Goal: Transaction & Acquisition: Purchase product/service

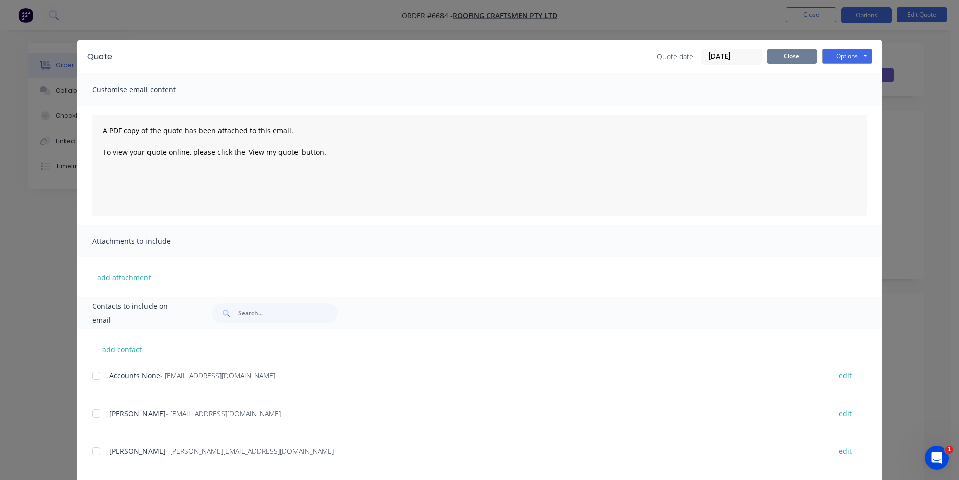
click at [775, 50] on button "Close" at bounding box center [792, 56] width 50 height 15
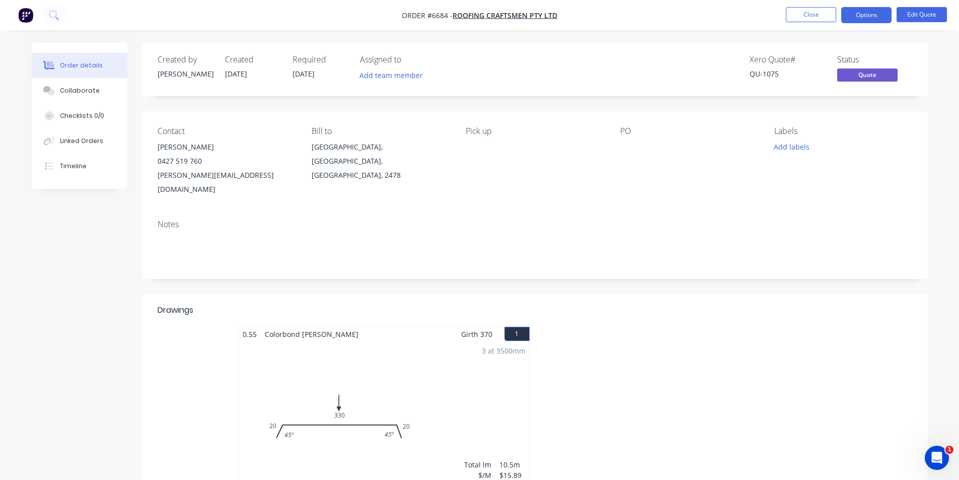
click at [793, 23] on nav "Order #6684 - Roofing Craftsmen Pty Ltd Close Options Edit Quote" at bounding box center [479, 15] width 959 height 30
click at [801, 14] on button "Close" at bounding box center [811, 14] width 50 height 15
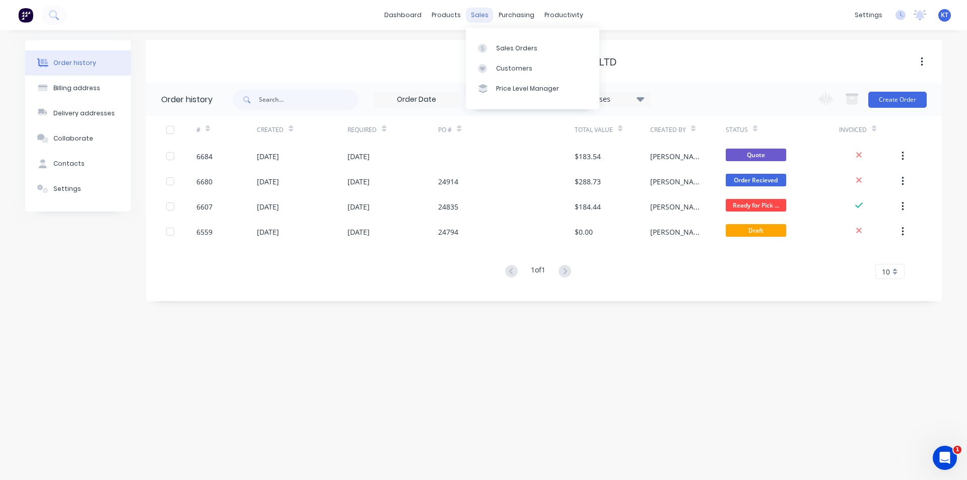
click at [476, 16] on div "sales" at bounding box center [480, 15] width 28 height 15
click at [507, 44] on div "Sales Orders" at bounding box center [516, 48] width 41 height 9
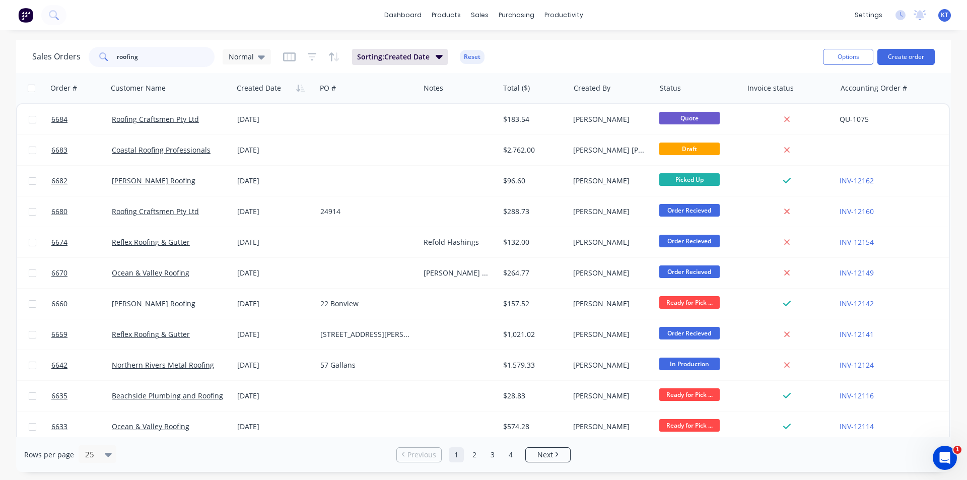
click at [126, 59] on input "roofing" at bounding box center [166, 57] width 98 height 20
click at [143, 59] on input "roofing" at bounding box center [166, 57] width 98 height 20
type input "[PERSON_NAME]"
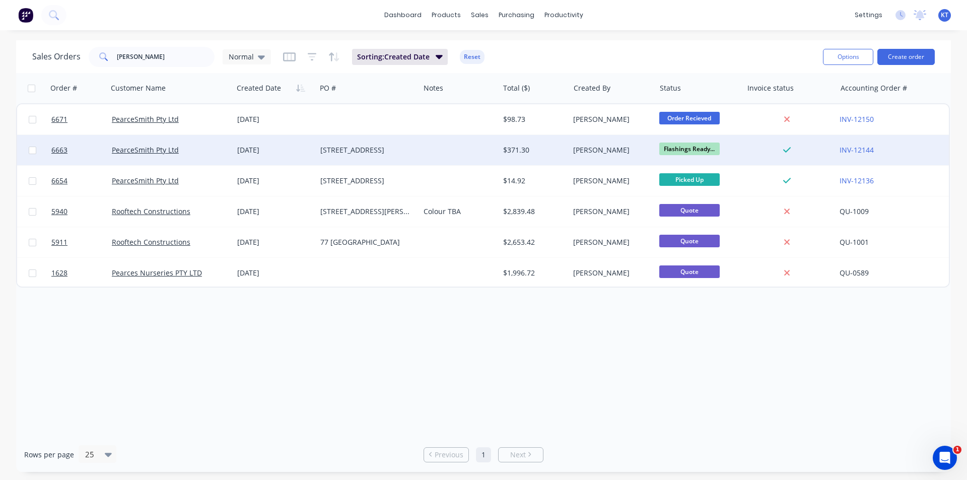
click at [517, 153] on div "$371.30" at bounding box center [532, 150] width 59 height 10
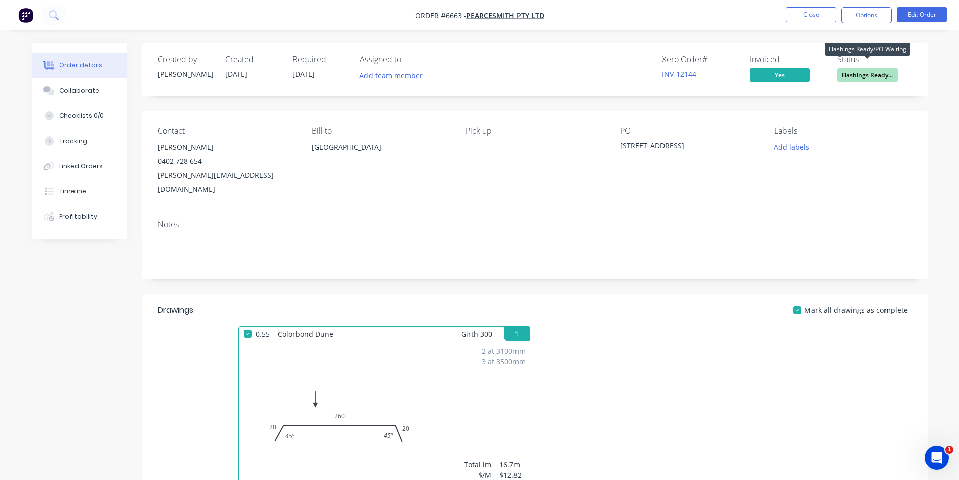
click at [858, 73] on span "Flashings Ready..." at bounding box center [867, 74] width 60 height 13
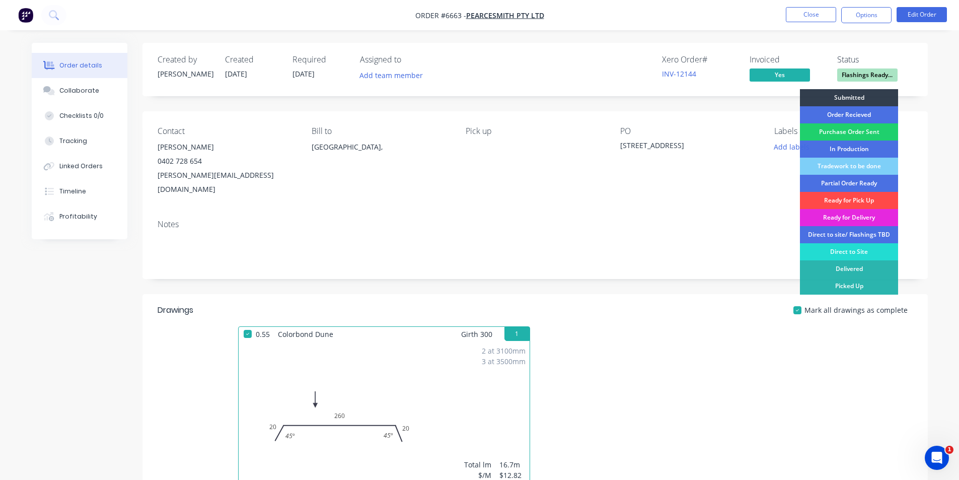
click at [882, 198] on div "Ready for Pick Up" at bounding box center [849, 200] width 98 height 17
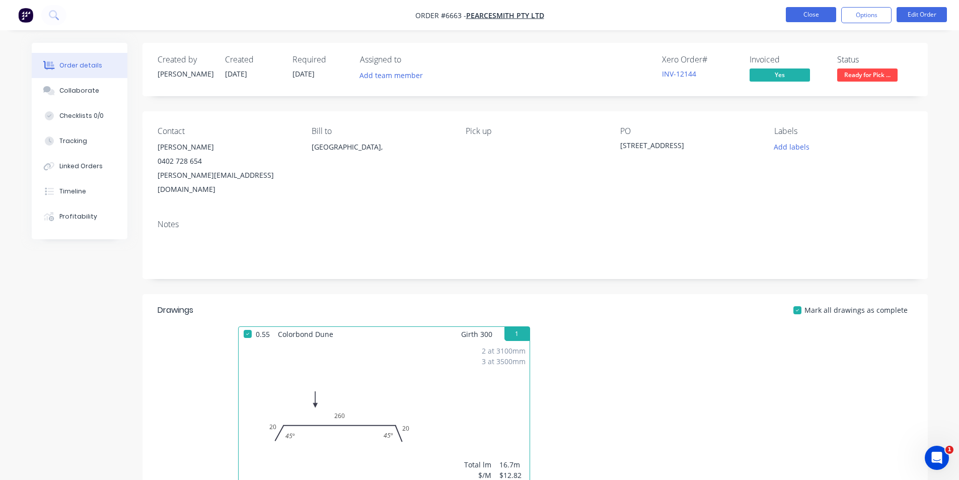
click at [803, 10] on button "Close" at bounding box center [811, 14] width 50 height 15
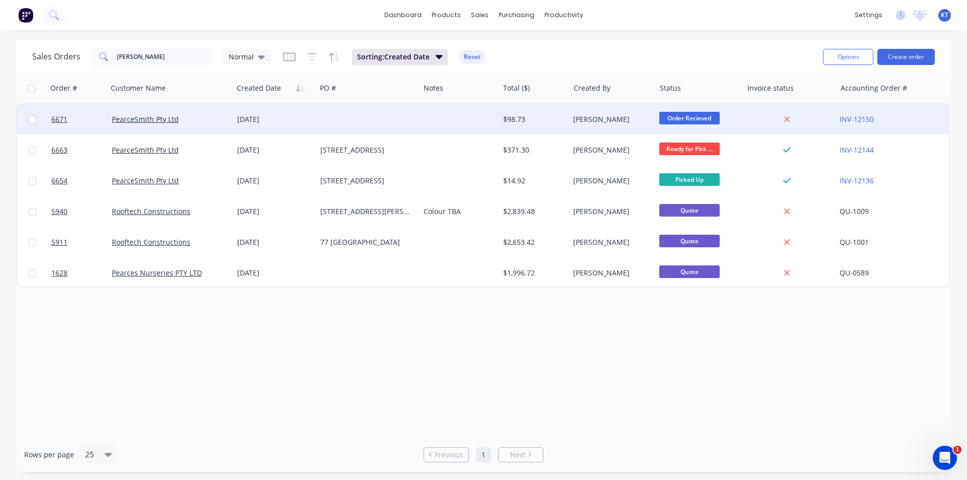
click at [390, 128] on div at bounding box center [367, 119] width 103 height 30
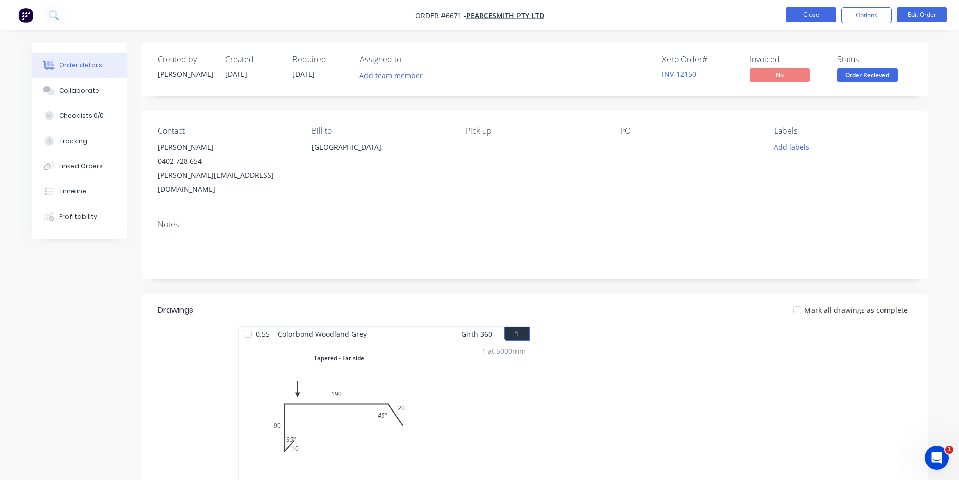
click at [798, 16] on button "Close" at bounding box center [811, 14] width 50 height 15
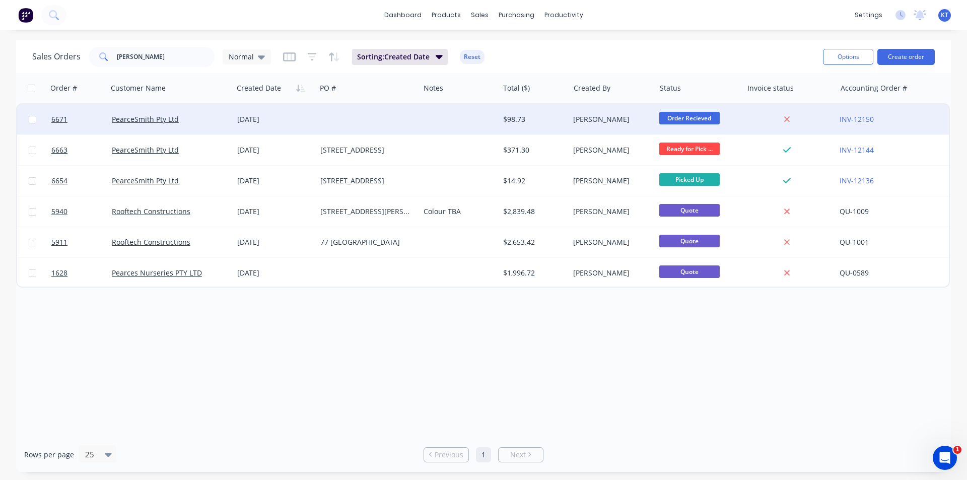
click at [260, 119] on div "[DATE]" at bounding box center [274, 119] width 75 height 10
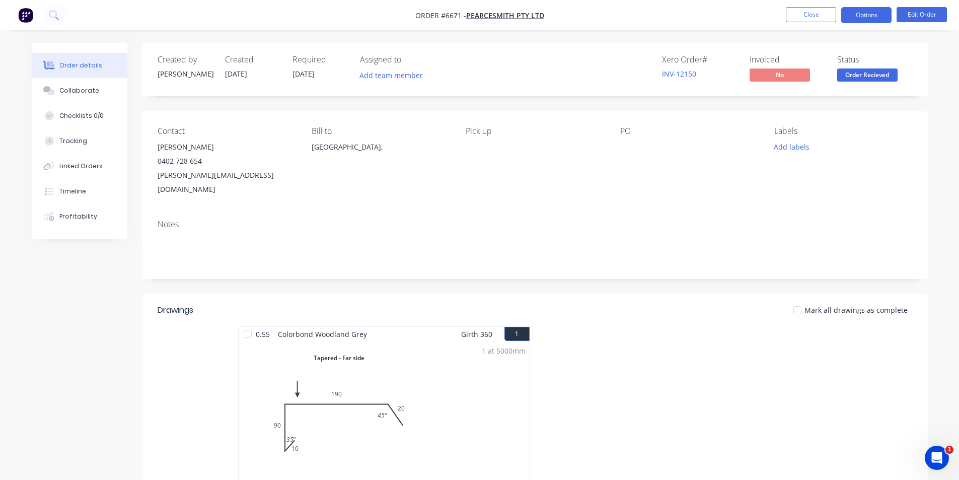
click at [873, 20] on button "Options" at bounding box center [866, 15] width 50 height 16
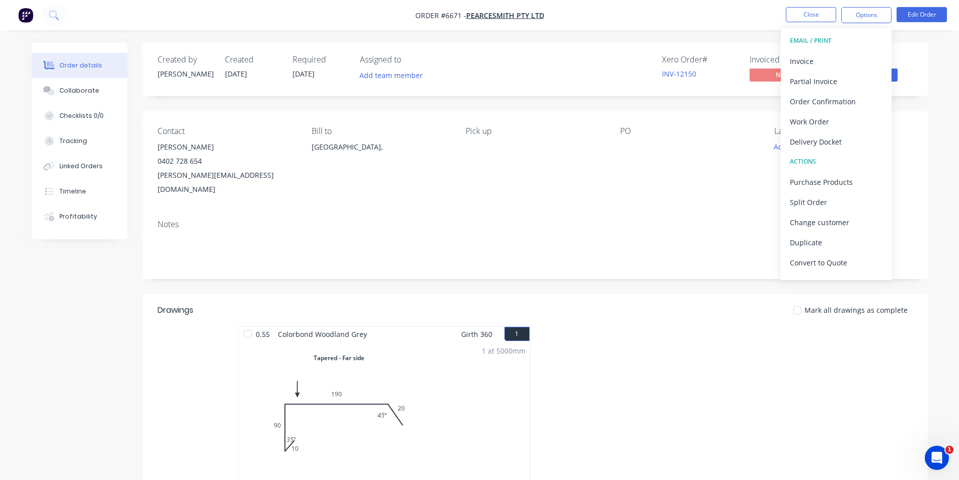
click at [946, 45] on div "Order details Collaborate Checklists 0/0 Tracking Linked Orders Timeline Profit…" at bounding box center [479, 431] width 959 height 863
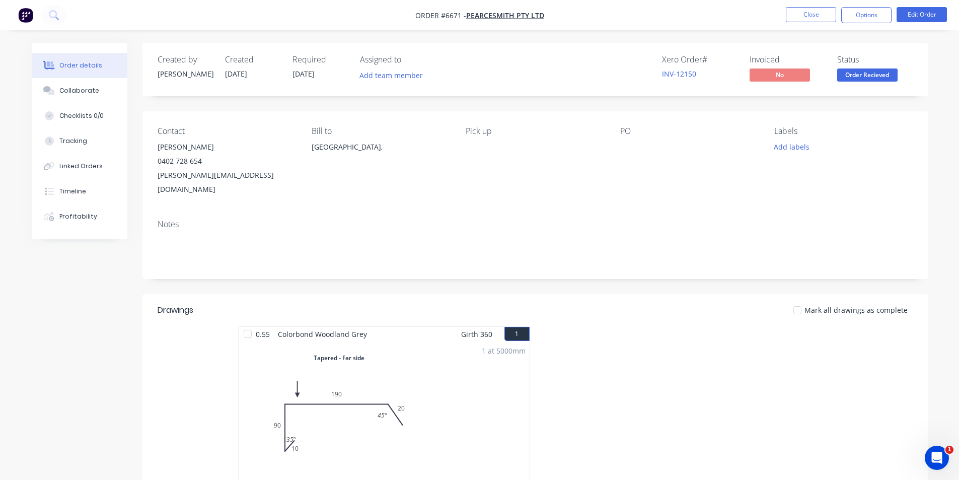
click at [916, 6] on nav "Order #6671 - PearceSmith Pty Ltd Close Options Edit Order" at bounding box center [479, 15] width 959 height 30
click at [918, 22] on button "Edit Order" at bounding box center [922, 14] width 50 height 15
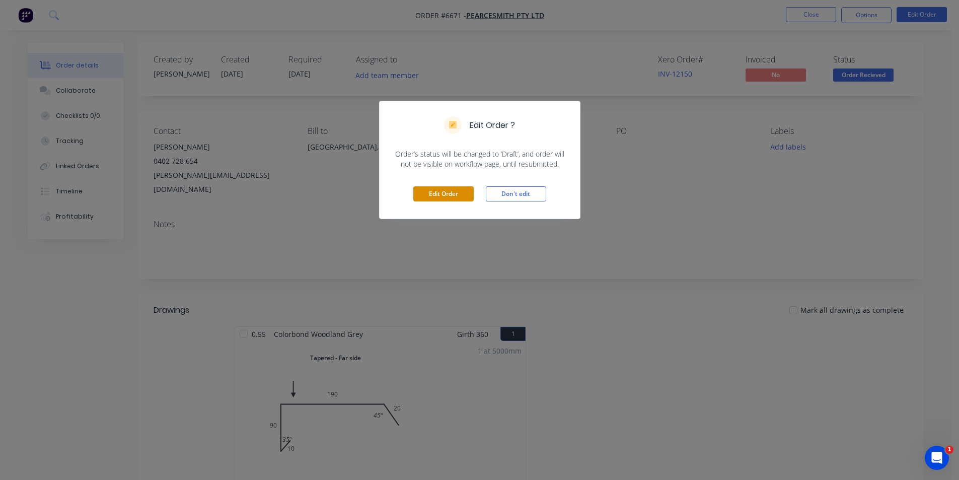
click at [445, 193] on button "Edit Order" at bounding box center [443, 193] width 60 height 15
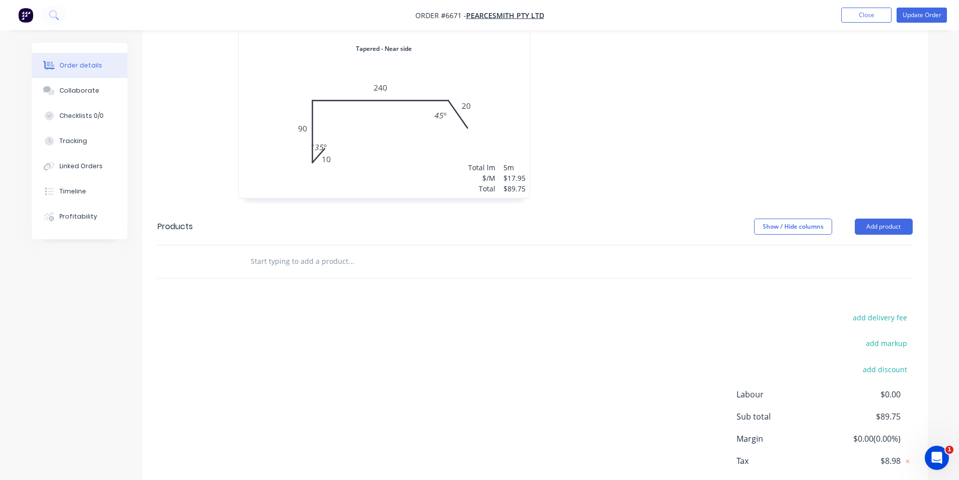
scroll to position [523, 0]
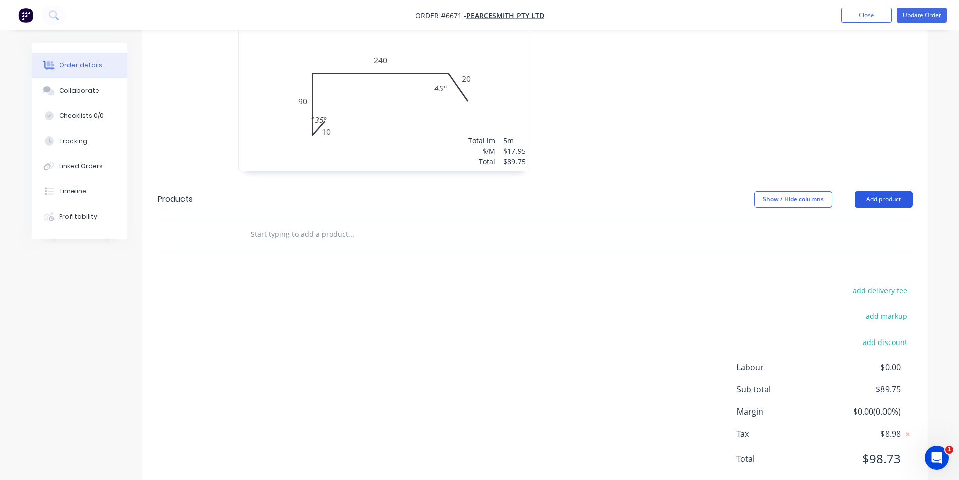
click at [893, 191] on button "Add product" at bounding box center [884, 199] width 58 height 16
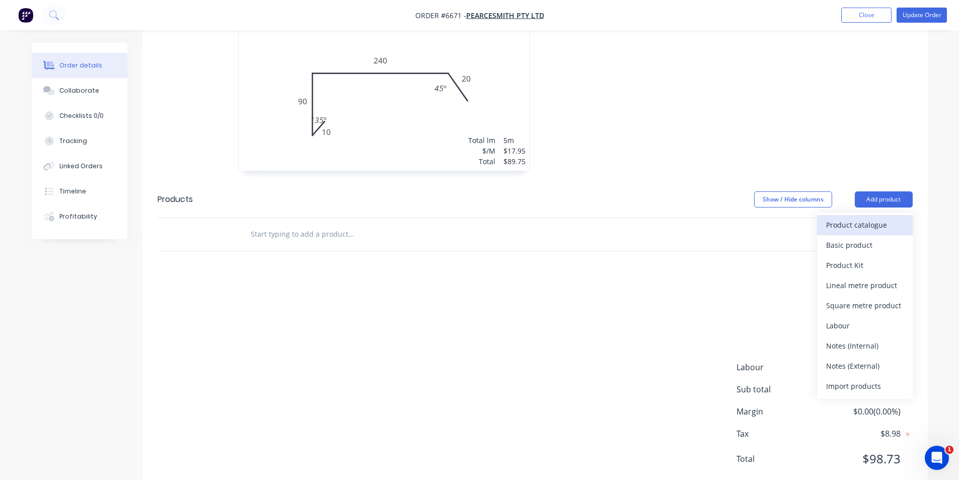
click at [875, 218] on div "Product catalogue" at bounding box center [865, 225] width 78 height 15
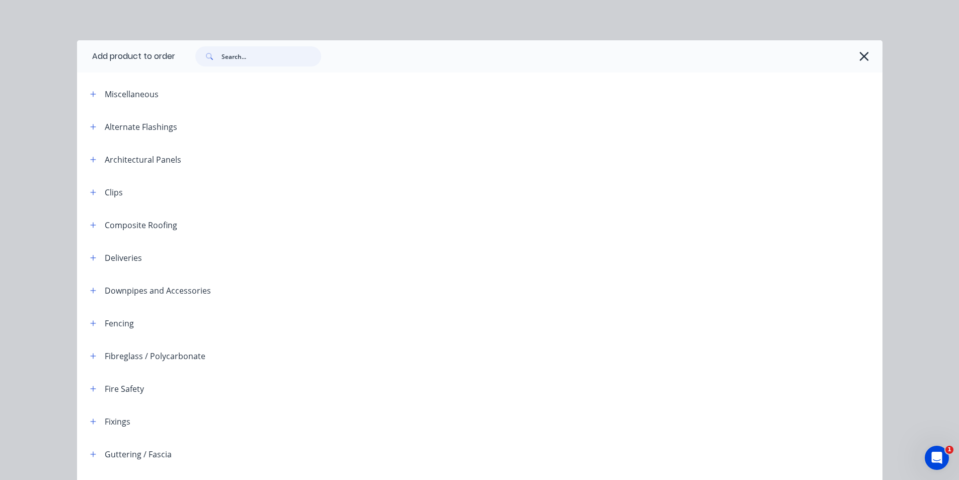
click at [274, 56] on input "text" at bounding box center [272, 56] width 100 height 20
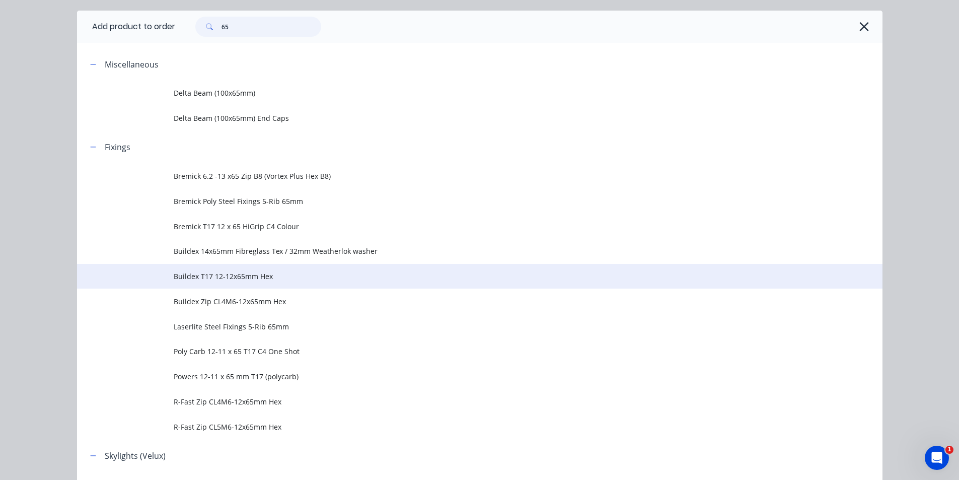
scroll to position [91, 0]
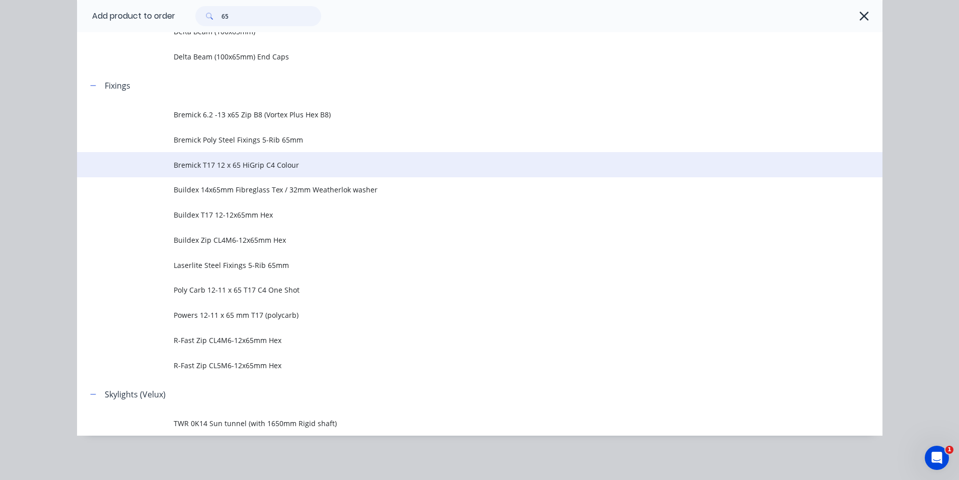
type input "65"
click at [294, 161] on span "Bremick T17 12 x 65 HiGrip C4 Colour" at bounding box center [457, 165] width 567 height 11
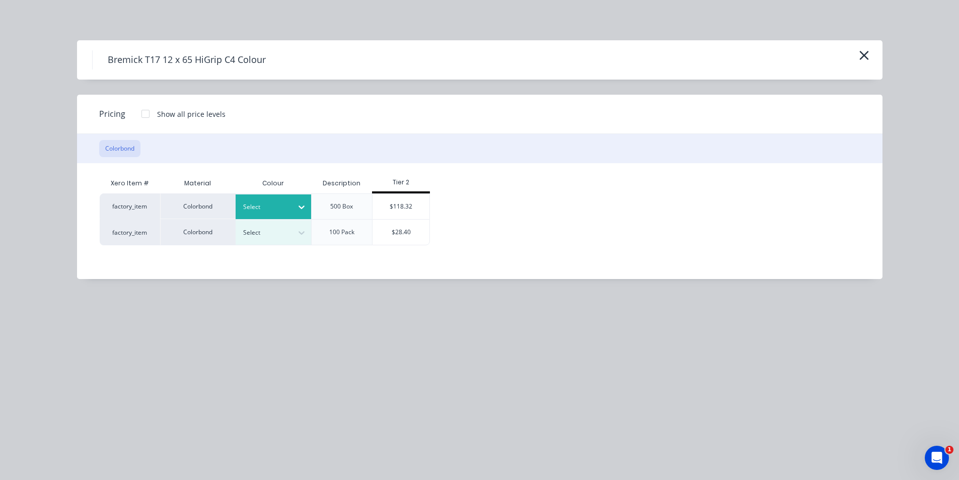
click at [297, 208] on icon at bounding box center [302, 207] width 10 height 10
click at [126, 110] on div "Woodland Grey" at bounding box center [63, 101] width 126 height 19
click at [404, 206] on div "$118.32" at bounding box center [401, 206] width 57 height 25
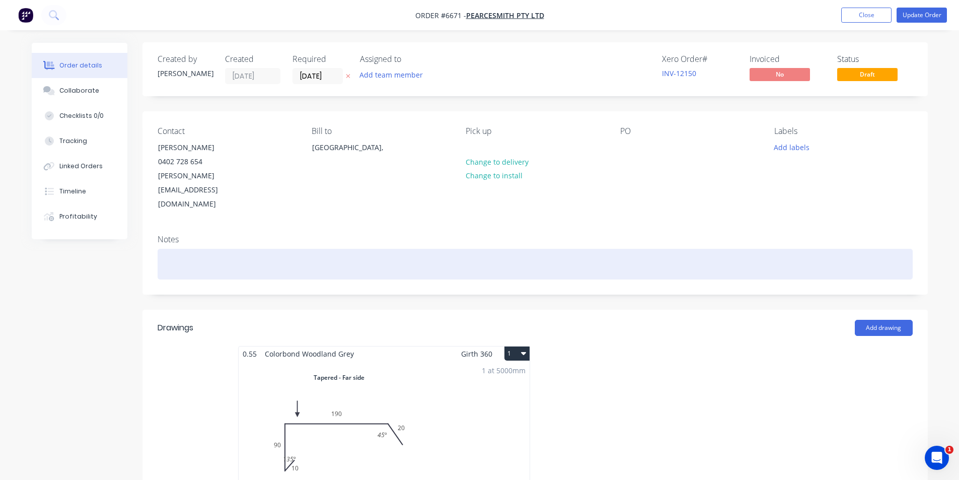
scroll to position [0, 0]
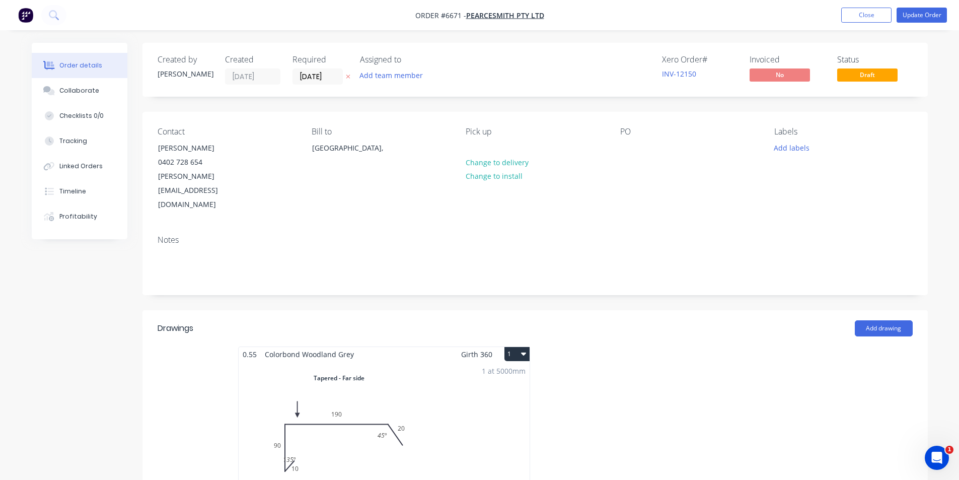
click at [934, 6] on nav "Order #6671 - PearceSmith Pty Ltd Add product Close Update Order" at bounding box center [479, 15] width 959 height 30
click at [948, 22] on ul "Add product Close Update Order" at bounding box center [894, 15] width 130 height 15
click at [933, 12] on button "Update Order" at bounding box center [922, 15] width 50 height 15
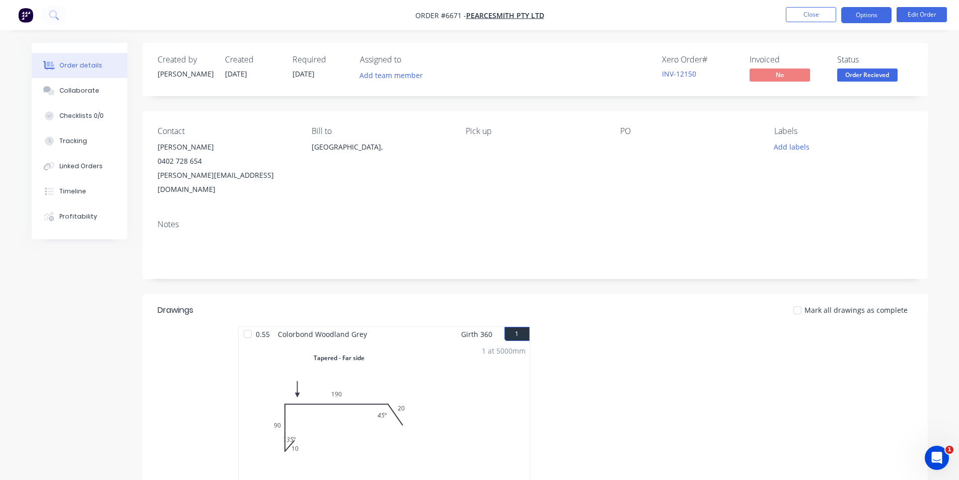
click at [886, 14] on button "Options" at bounding box center [866, 15] width 50 height 16
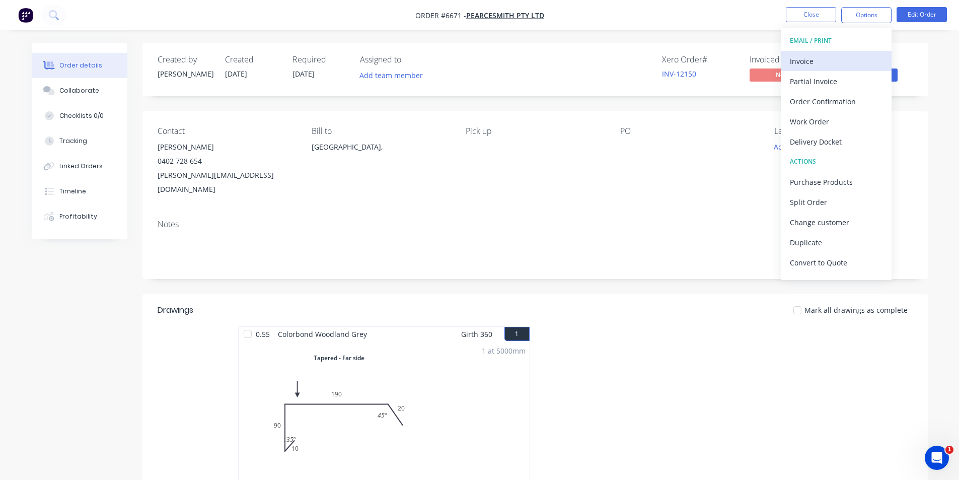
click at [862, 62] on div "Invoice" at bounding box center [836, 61] width 93 height 15
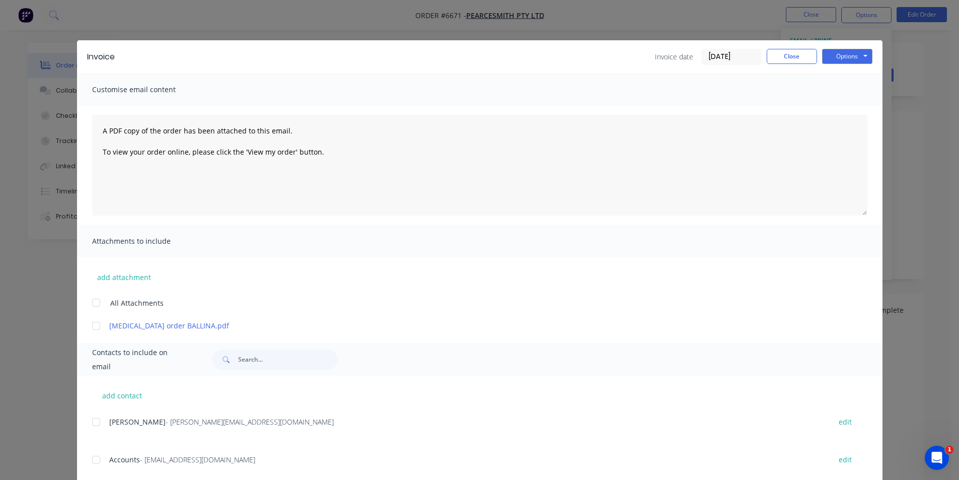
click at [95, 459] on div at bounding box center [96, 460] width 20 height 20
click at [96, 430] on div at bounding box center [96, 422] width 20 height 20
click at [842, 41] on div "Invoice Invoice date [DATE] Close Options Preview Print Email" at bounding box center [480, 56] width 806 height 33
click at [842, 55] on button "Options" at bounding box center [847, 56] width 50 height 15
click at [853, 101] on button "Email" at bounding box center [854, 107] width 64 height 17
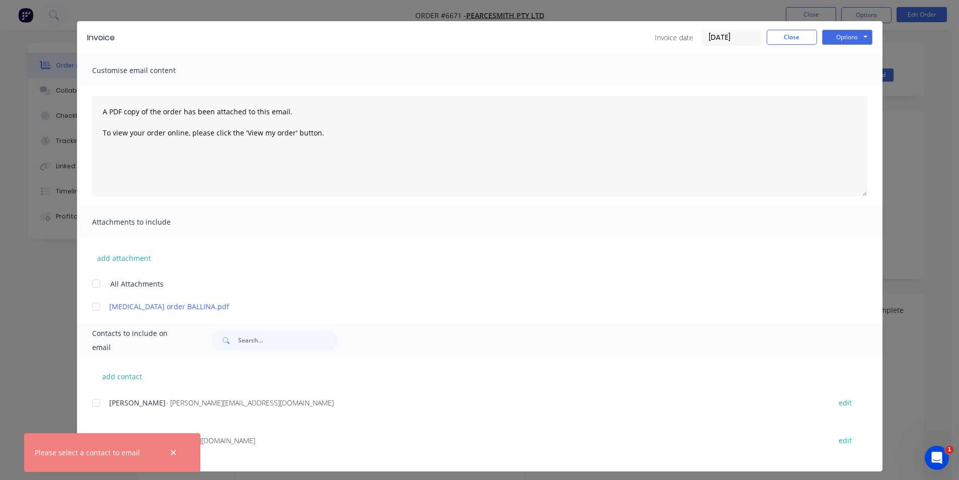
scroll to position [25, 0]
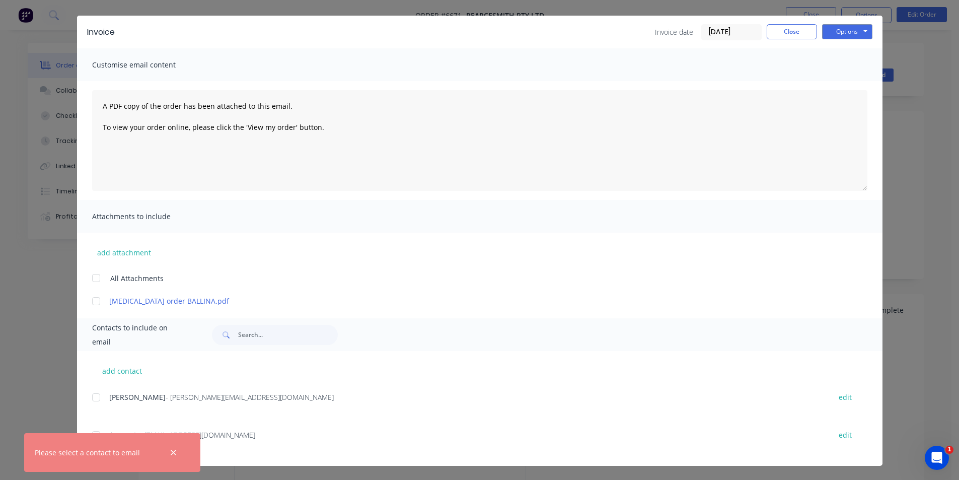
click at [174, 455] on icon "button" at bounding box center [173, 452] width 7 height 9
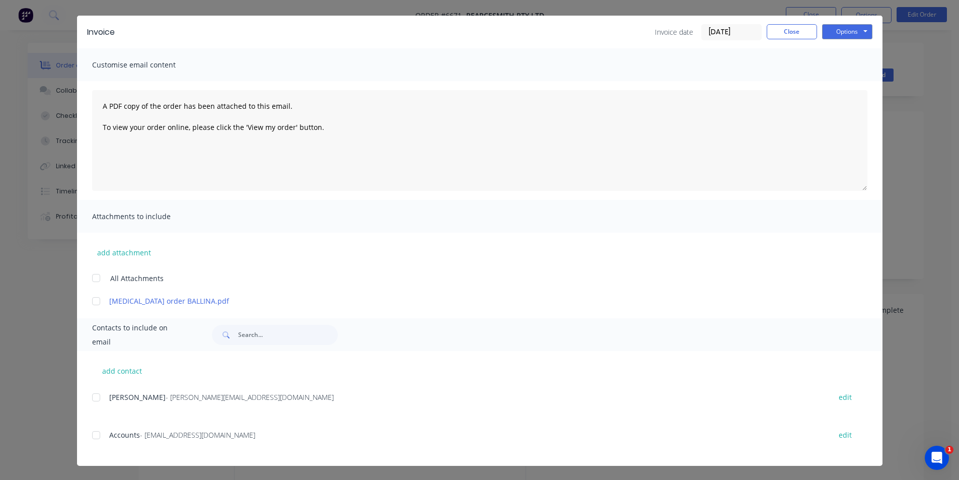
scroll to position [0, 0]
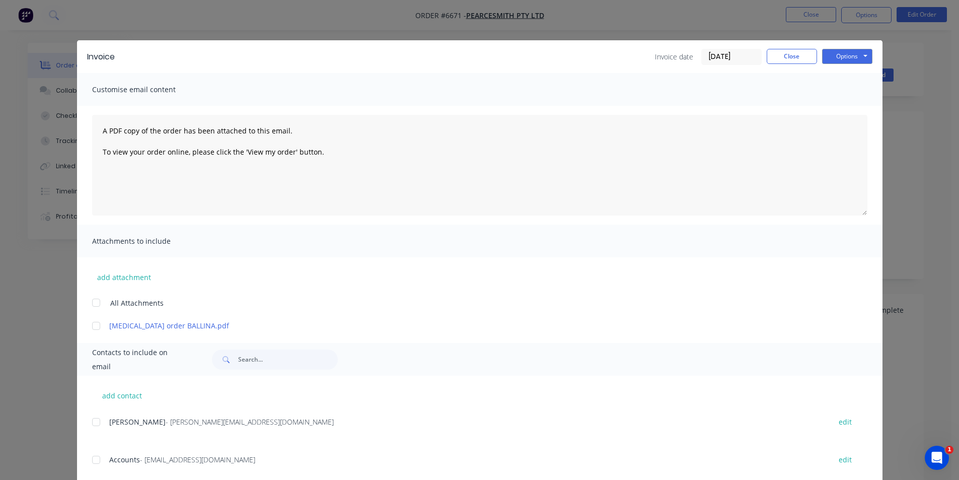
click at [92, 462] on div at bounding box center [96, 460] width 20 height 20
click at [92, 459] on div at bounding box center [96, 460] width 20 height 20
drag, startPoint x: 87, startPoint y: 419, endPoint x: 93, endPoint y: 423, distance: 7.4
click at [87, 420] on div "add contact Jason - [EMAIL_ADDRESS][DOMAIN_NAME] edit Accounts - [EMAIL_ADDRESS…" at bounding box center [480, 433] width 806 height 115
click at [92, 422] on div at bounding box center [96, 422] width 20 height 20
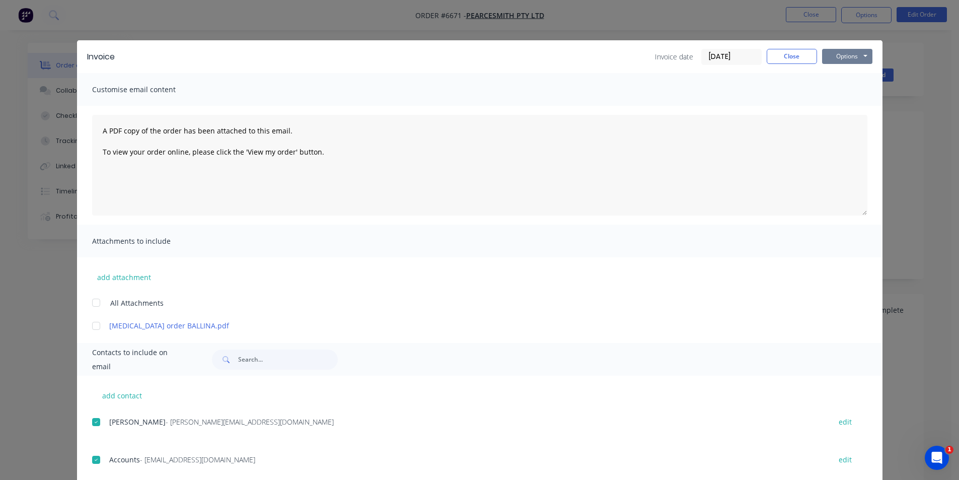
click at [836, 55] on button "Options" at bounding box center [847, 56] width 50 height 15
click at [835, 102] on button "Email" at bounding box center [854, 107] width 64 height 17
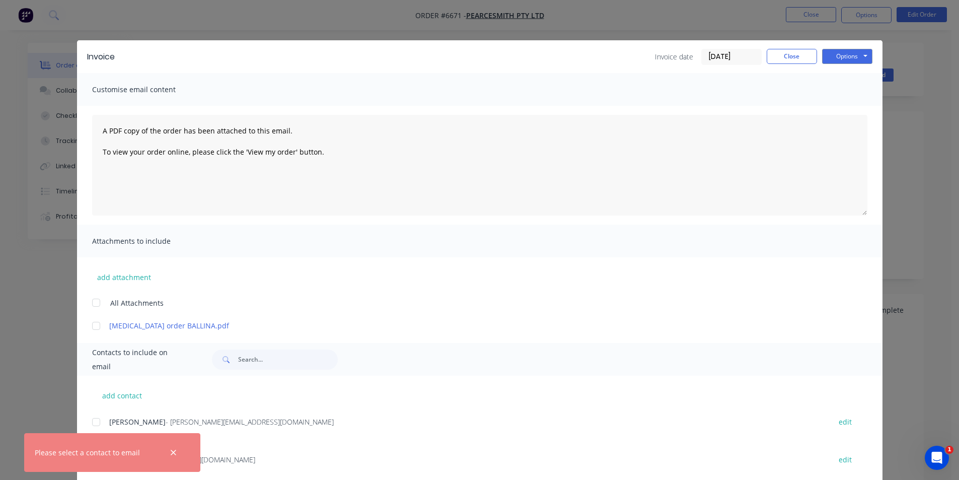
click at [169, 453] on button "button" at bounding box center [173, 452] width 13 height 13
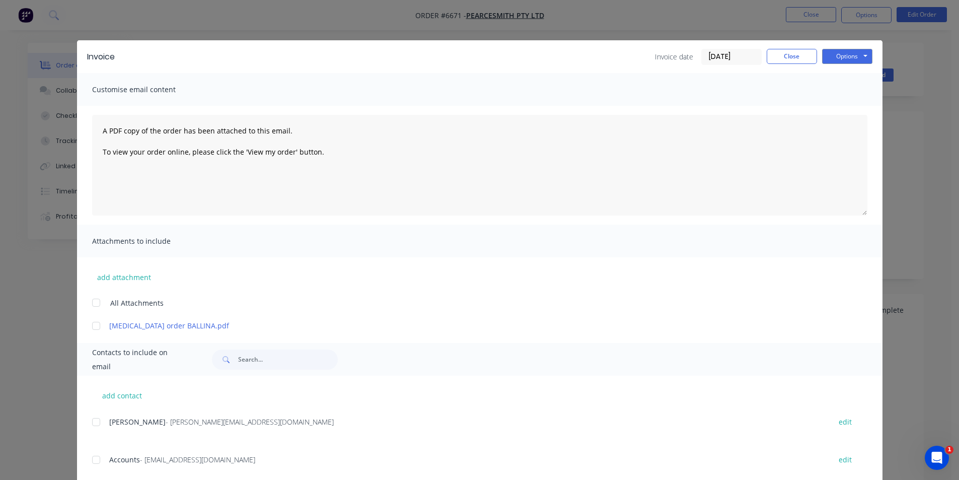
click at [95, 460] on div at bounding box center [96, 460] width 20 height 20
click at [844, 53] on button "Options" at bounding box center [847, 56] width 50 height 15
click at [842, 109] on button "Email" at bounding box center [854, 107] width 64 height 17
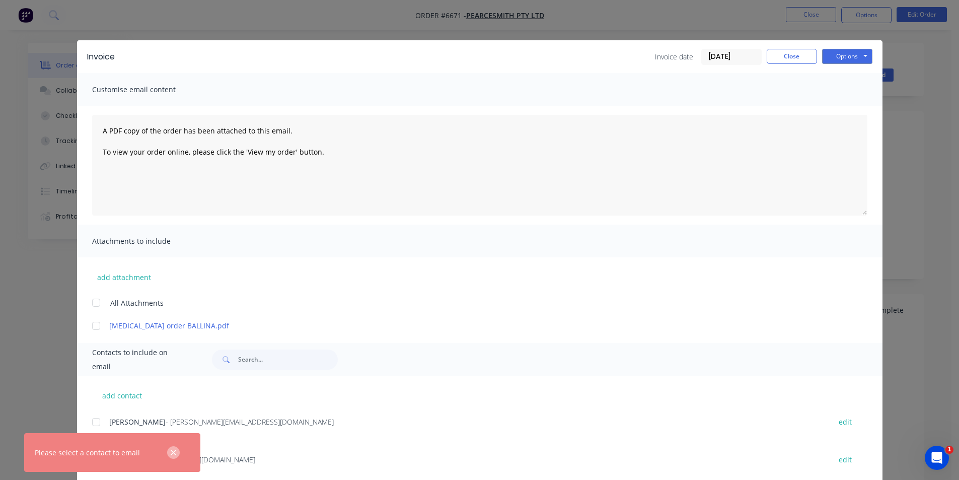
click at [171, 456] on icon "button" at bounding box center [173, 452] width 7 height 9
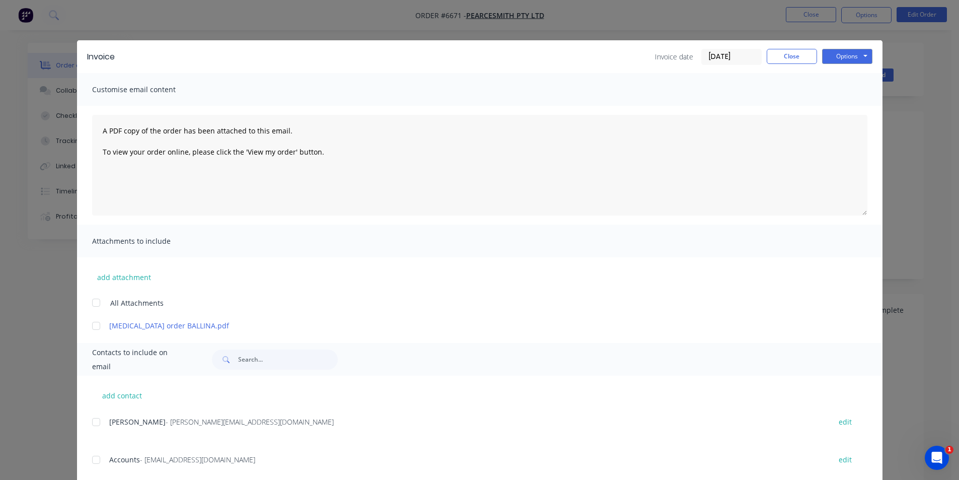
click at [91, 459] on div at bounding box center [96, 460] width 20 height 20
click at [835, 59] on button "Options" at bounding box center [847, 56] width 50 height 15
click at [843, 104] on button "Email" at bounding box center [854, 107] width 64 height 17
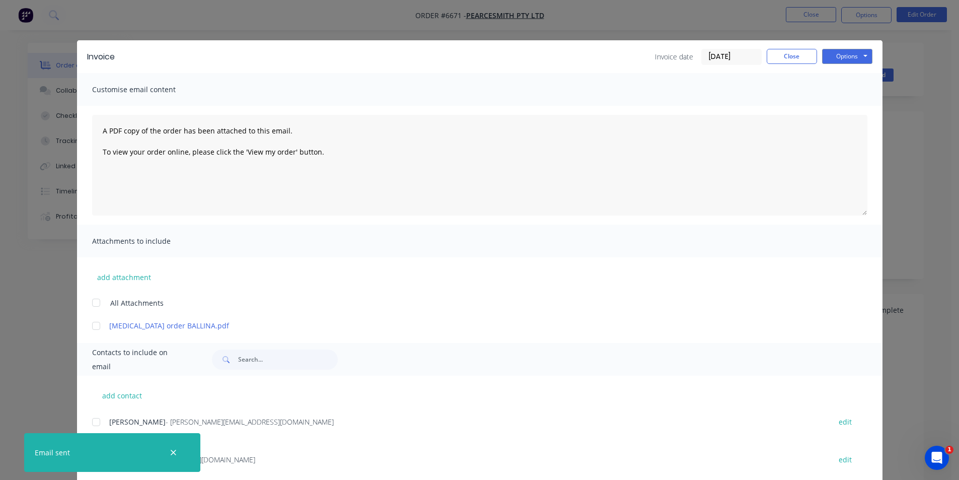
drag, startPoint x: 787, startPoint y: 40, endPoint x: 793, endPoint y: 60, distance: 21.7
click at [787, 43] on div "Invoice Invoice date [DATE] Close Options Preview Print Email Customise email c…" at bounding box center [479, 240] width 959 height 480
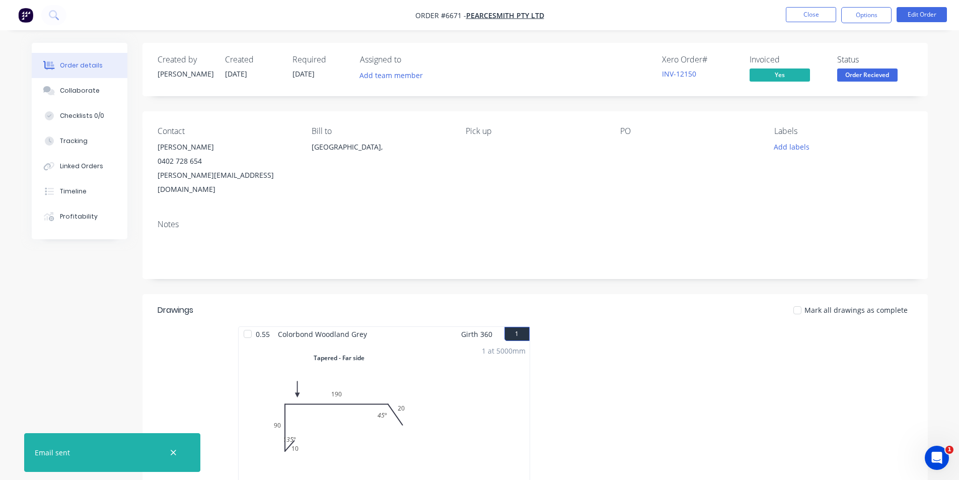
click at [793, 62] on div "Invoiced" at bounding box center [788, 60] width 76 height 10
click at [812, 19] on button "Close" at bounding box center [811, 14] width 50 height 15
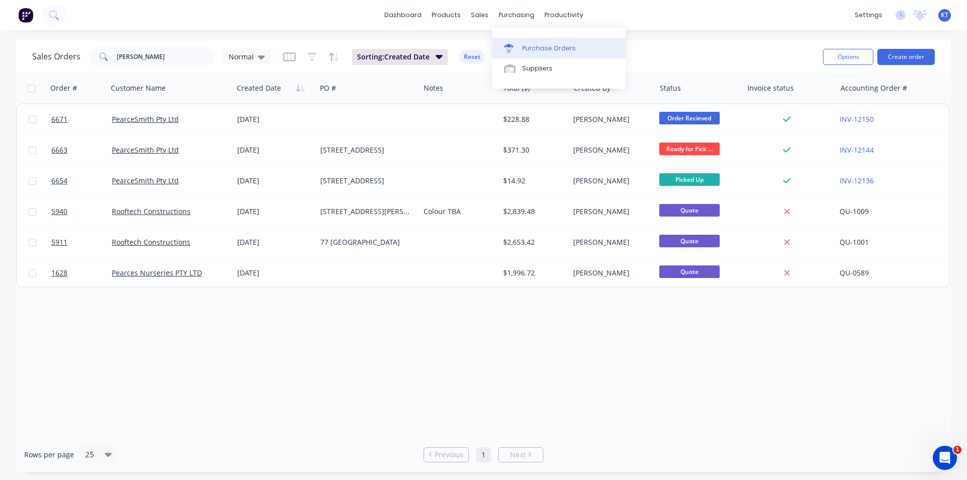
click at [552, 49] on div "Purchase Orders" at bounding box center [548, 48] width 53 height 9
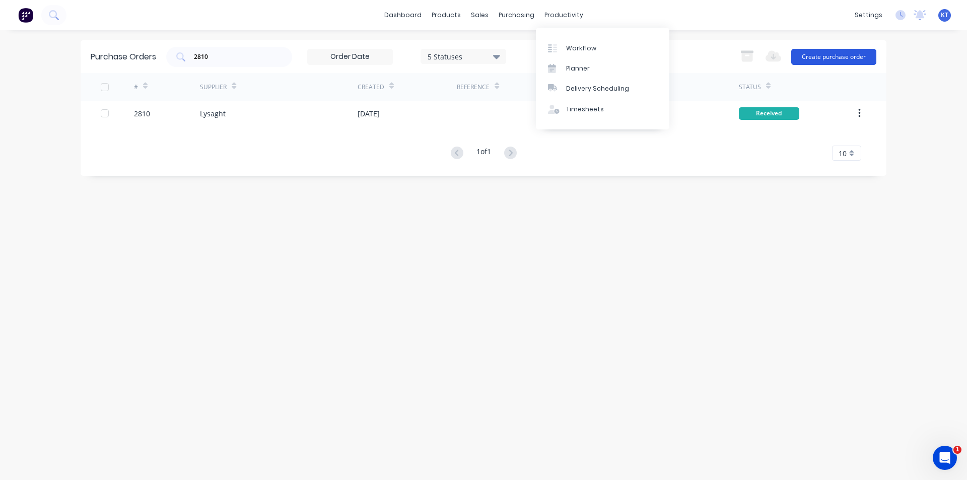
click at [813, 53] on button "Create purchase order" at bounding box center [833, 57] width 85 height 16
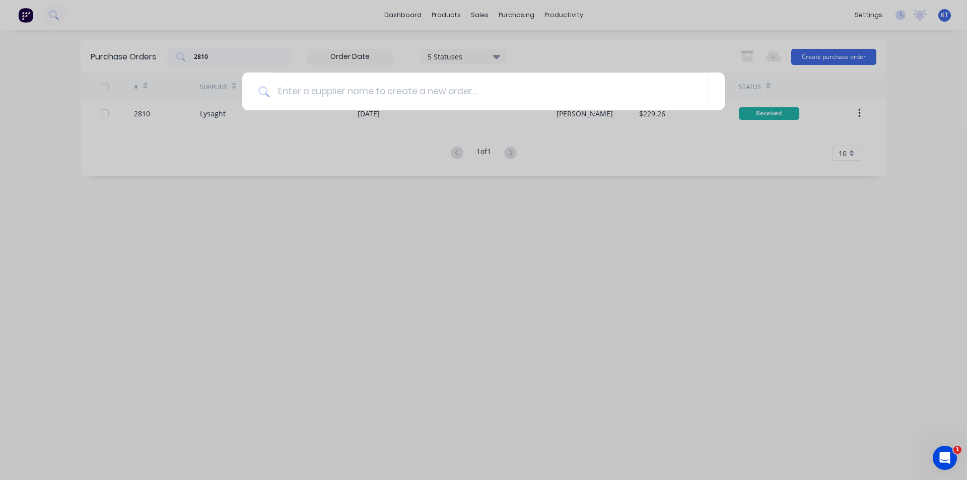
click at [511, 27] on div at bounding box center [483, 240] width 967 height 480
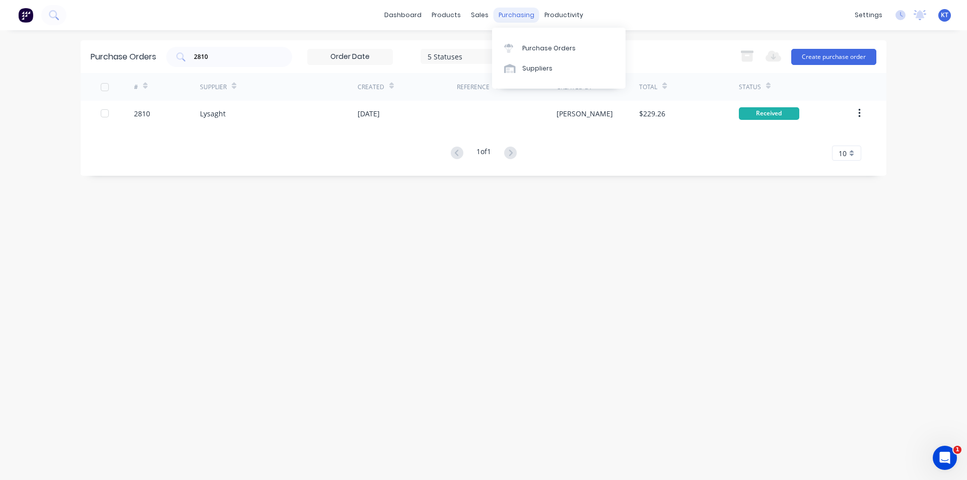
click at [493, 18] on div "purchasing" at bounding box center [516, 15] width 46 height 15
click at [498, 61] on link "Customers" at bounding box center [532, 68] width 133 height 20
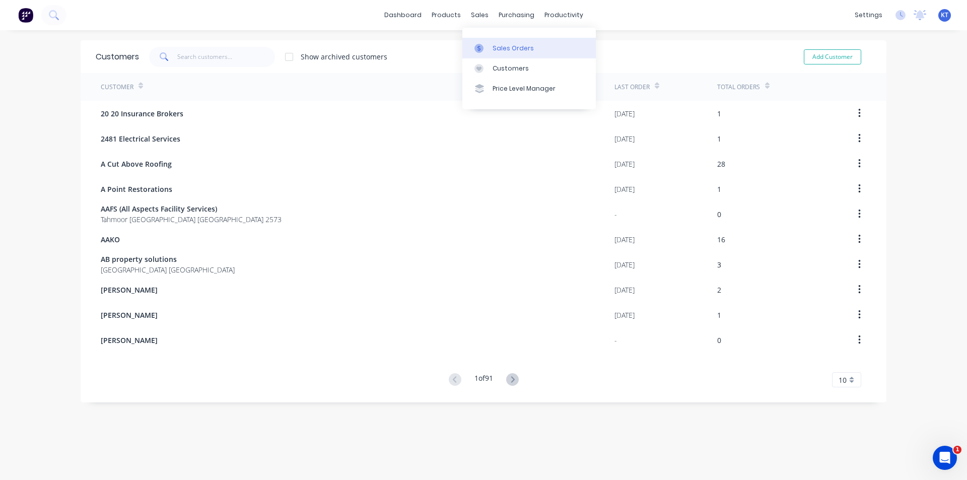
click at [501, 46] on div "Sales Orders" at bounding box center [512, 48] width 41 height 9
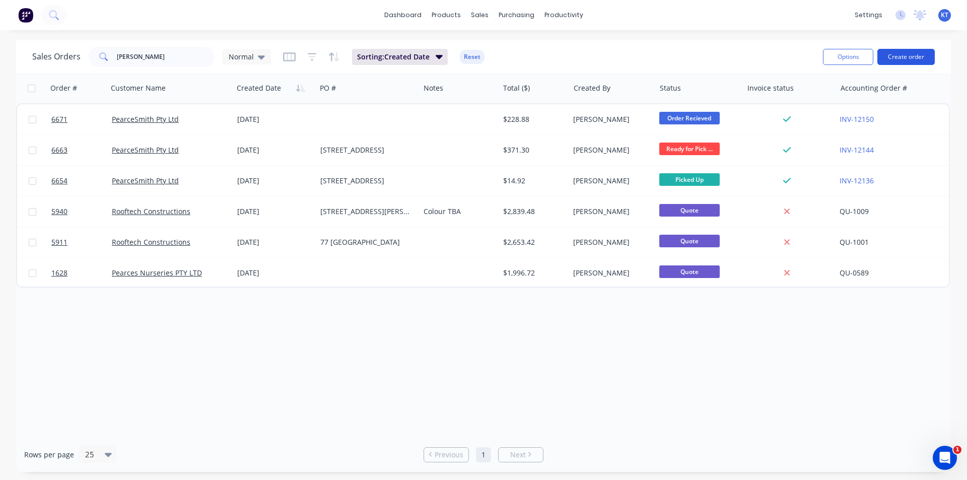
click at [888, 57] on button "Create order" at bounding box center [905, 57] width 57 height 16
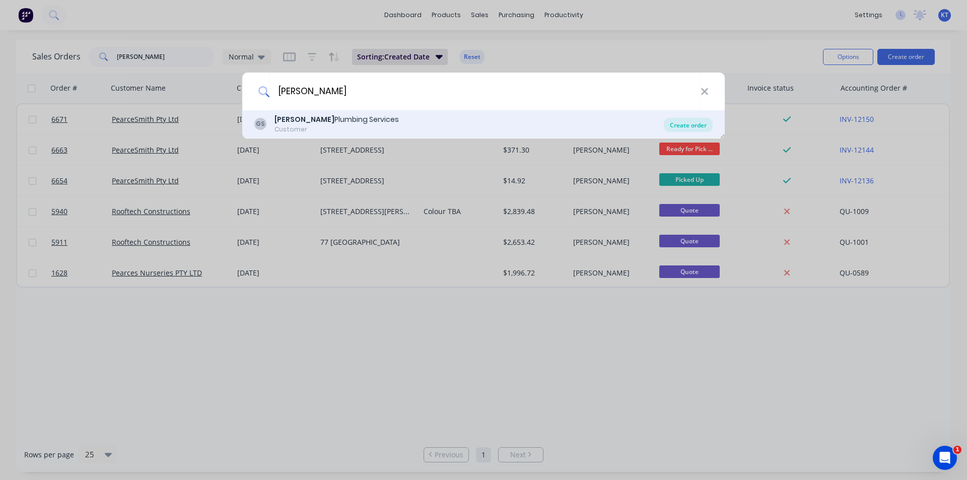
type input "[PERSON_NAME]"
click at [691, 122] on div "Create order" at bounding box center [688, 125] width 49 height 14
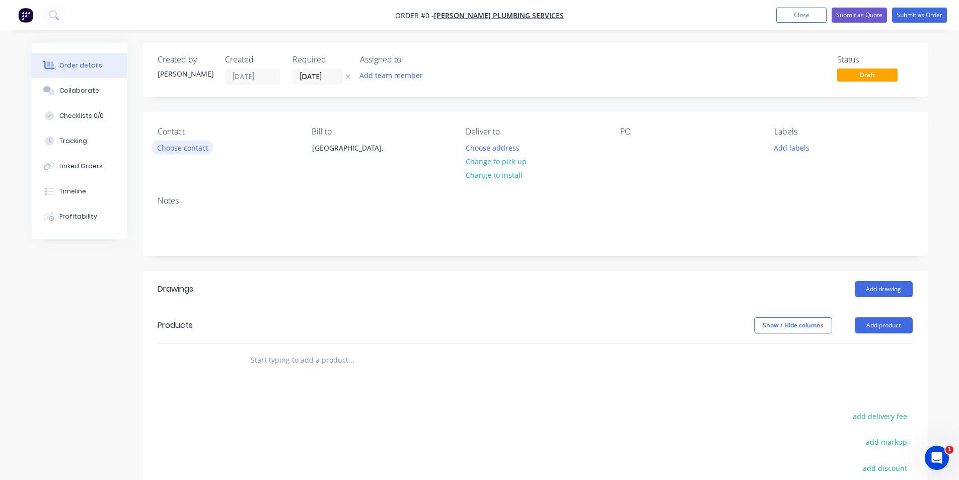
drag, startPoint x: 181, startPoint y: 155, endPoint x: 185, endPoint y: 150, distance: 6.4
click at [184, 152] on div "Contact Choose contact" at bounding box center [227, 150] width 138 height 46
click at [185, 150] on button "Choose contact" at bounding box center [183, 147] width 62 height 14
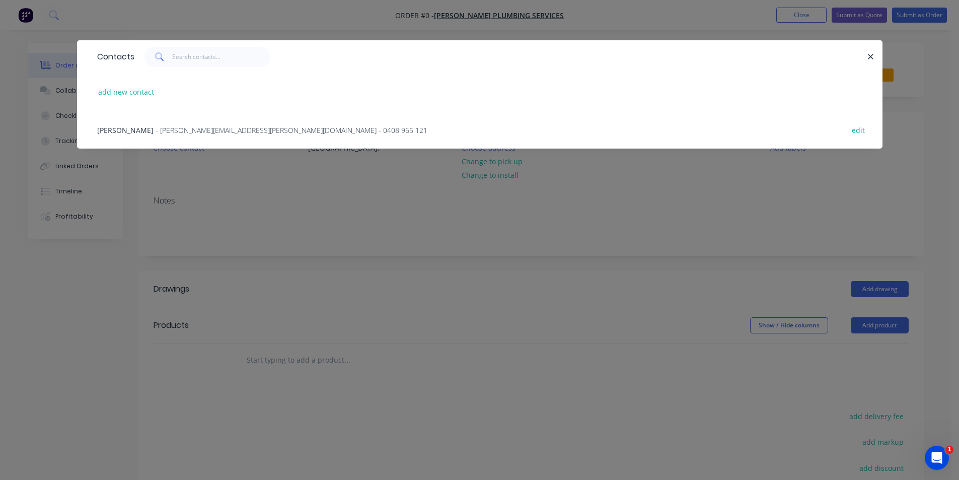
click at [164, 123] on div "[PERSON_NAME] - [EMAIL_ADDRESS][PERSON_NAME][DOMAIN_NAME] - 0408 965 121 edit" at bounding box center [479, 130] width 775 height 38
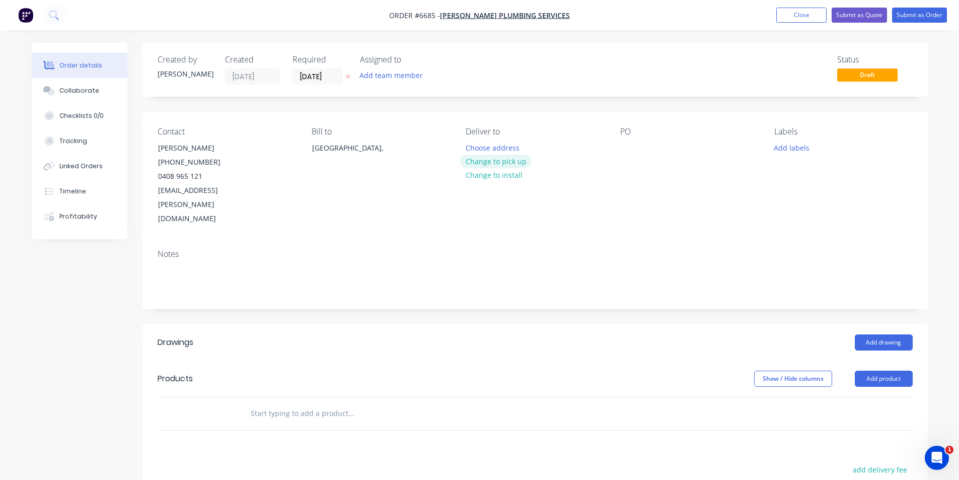
click at [498, 163] on button "Change to pick up" at bounding box center [495, 162] width 71 height 14
click at [877, 371] on button "Add product" at bounding box center [884, 379] width 58 height 16
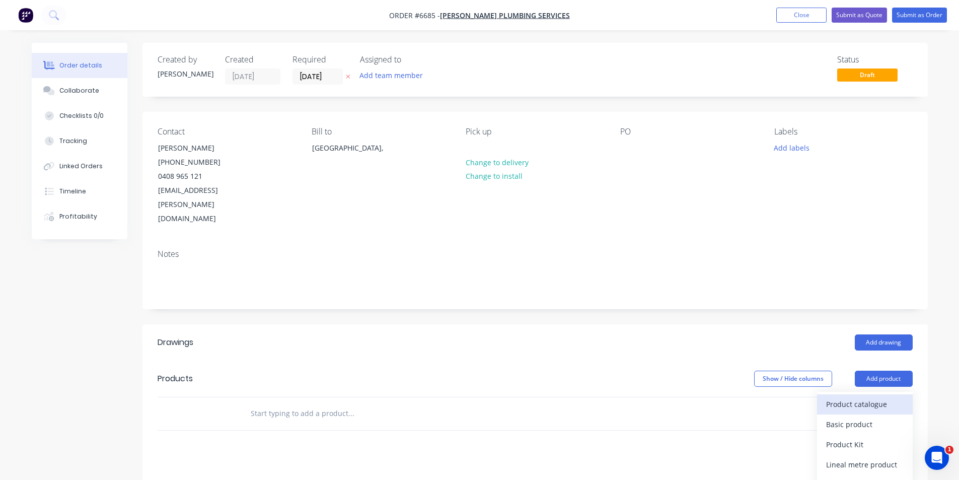
click at [864, 397] on div "Product catalogue" at bounding box center [865, 404] width 78 height 15
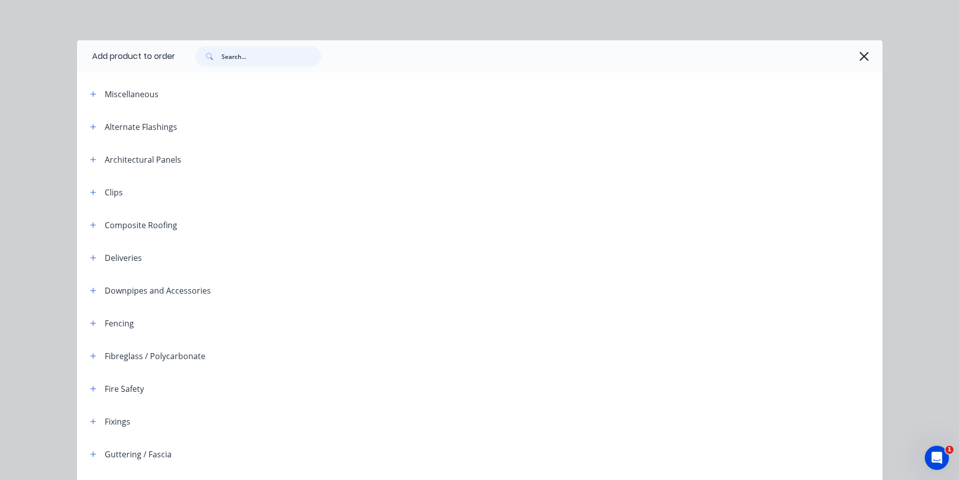
click at [252, 60] on input "text" at bounding box center [272, 56] width 100 height 20
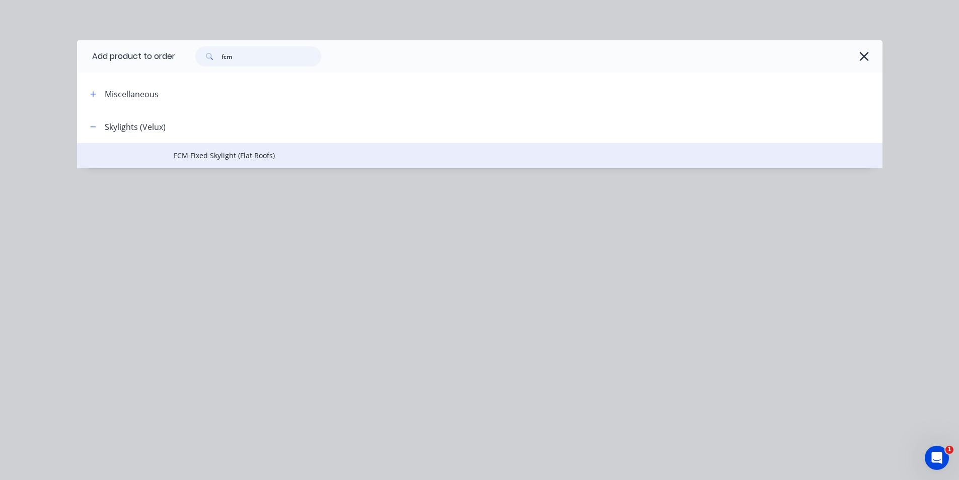
type input "fcm"
click at [187, 159] on span "FCM Fixed Skylight (Flat Roofs)" at bounding box center [457, 155] width 567 height 11
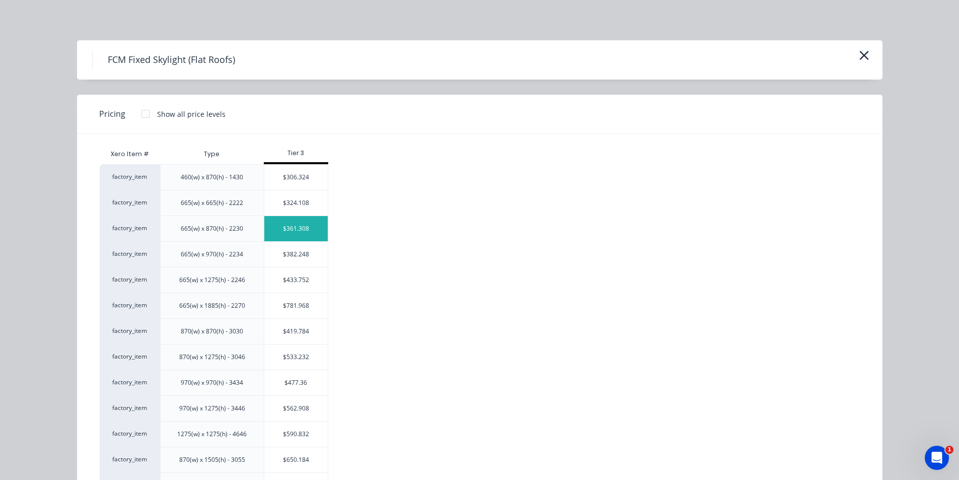
click at [285, 229] on div "$361.308" at bounding box center [295, 228] width 63 height 25
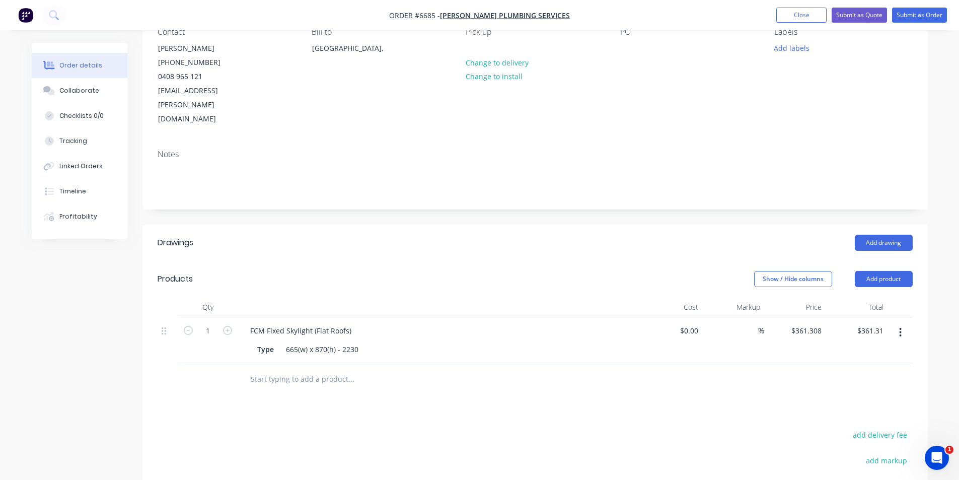
scroll to position [101, 0]
click at [207, 322] on input "1" at bounding box center [208, 329] width 26 height 15
type input "6"
type input "$2,167.85"
click at [486, 382] on div "Drawings Add drawing Products Show / Hide columns Add product Qty Cost Markup P…" at bounding box center [534, 430] width 785 height 413
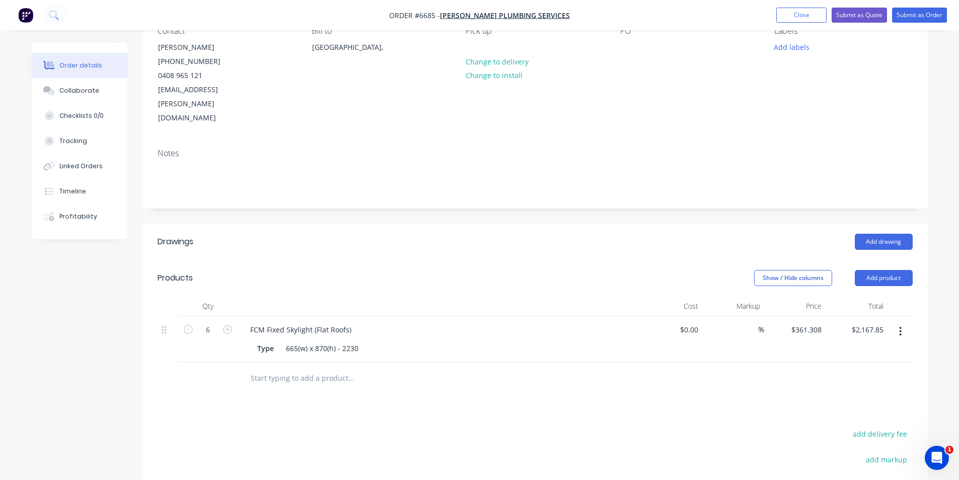
click at [893, 260] on header "Products Show / Hide columns Add product" at bounding box center [534, 278] width 785 height 36
click at [893, 270] on button "Add product" at bounding box center [884, 278] width 58 height 16
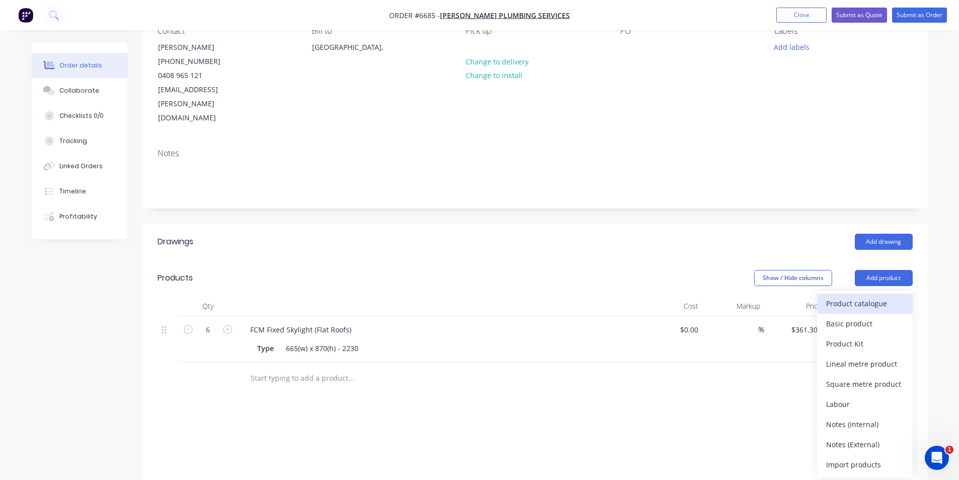
click at [869, 296] on div "Product catalogue" at bounding box center [865, 303] width 78 height 15
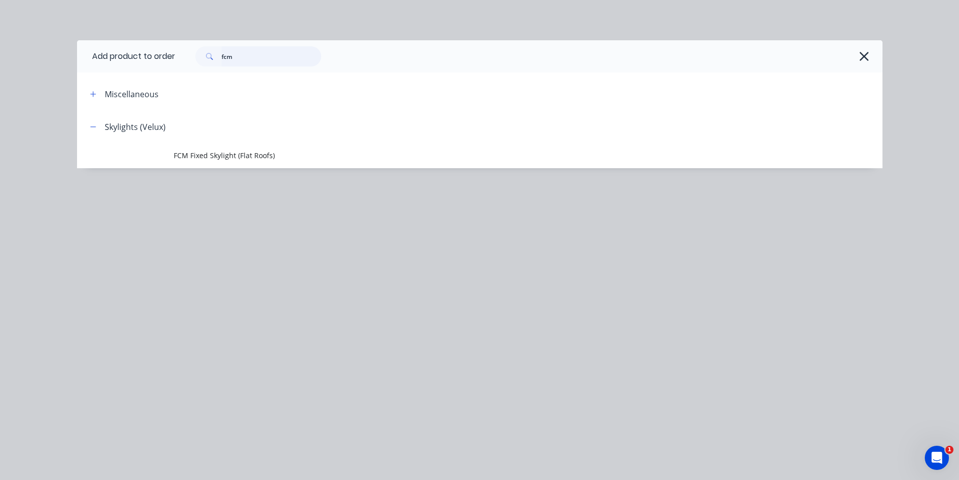
click at [271, 56] on input "fcm" at bounding box center [272, 56] width 100 height 20
type input "v"
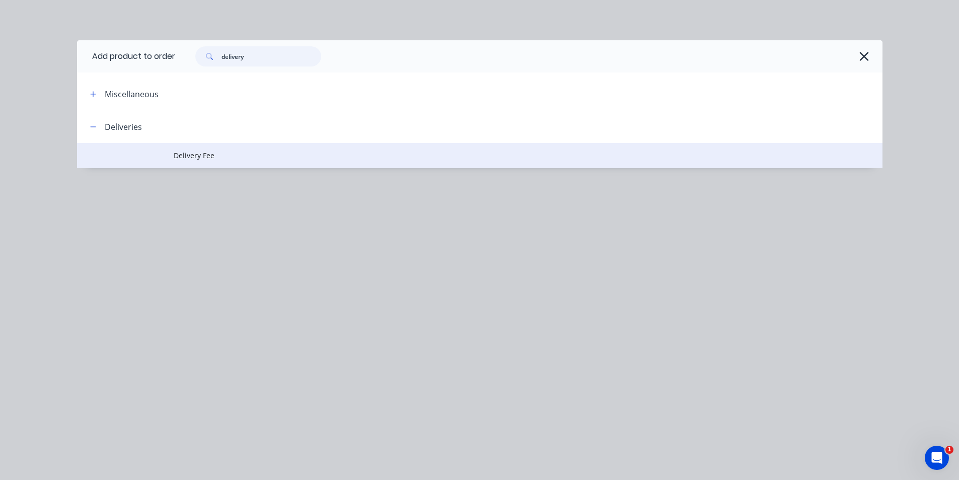
type input "delivery"
click at [231, 162] on td "Delivery Fee" at bounding box center [528, 155] width 709 height 25
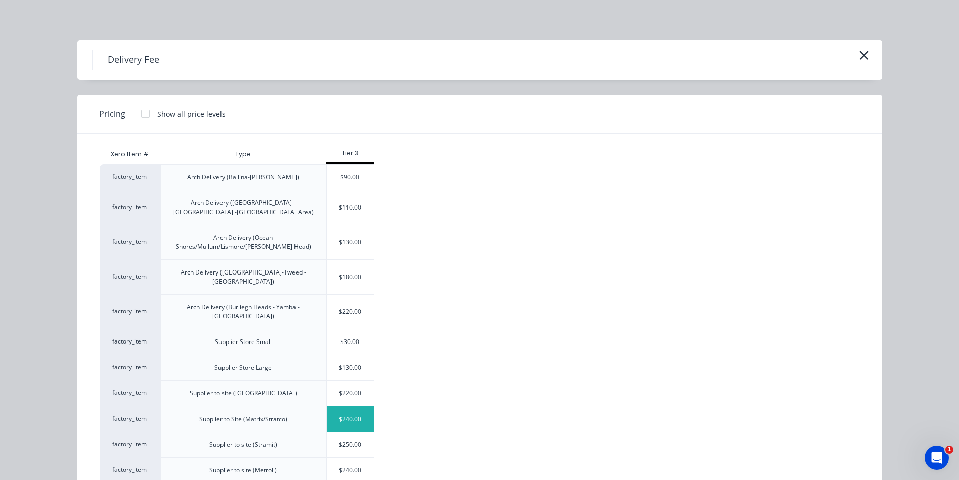
scroll to position [83, 0]
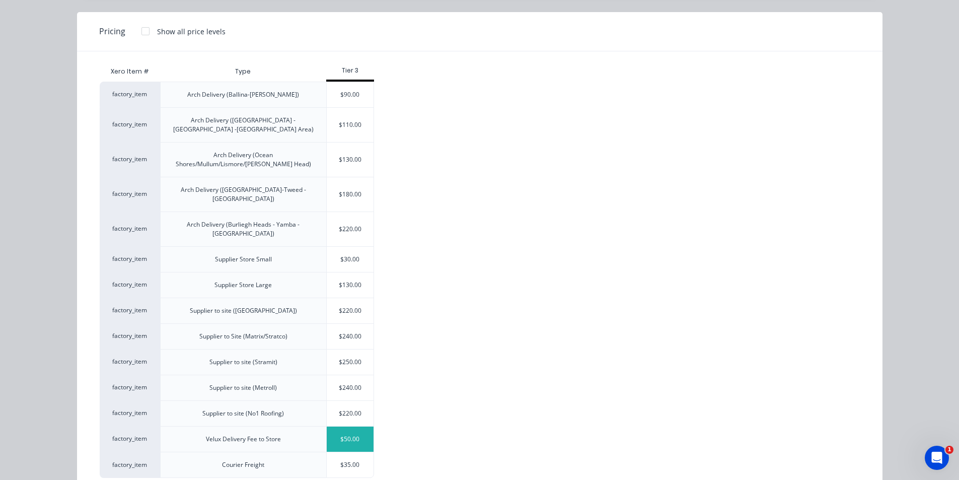
click at [366, 426] on div "$50.00" at bounding box center [350, 438] width 47 height 25
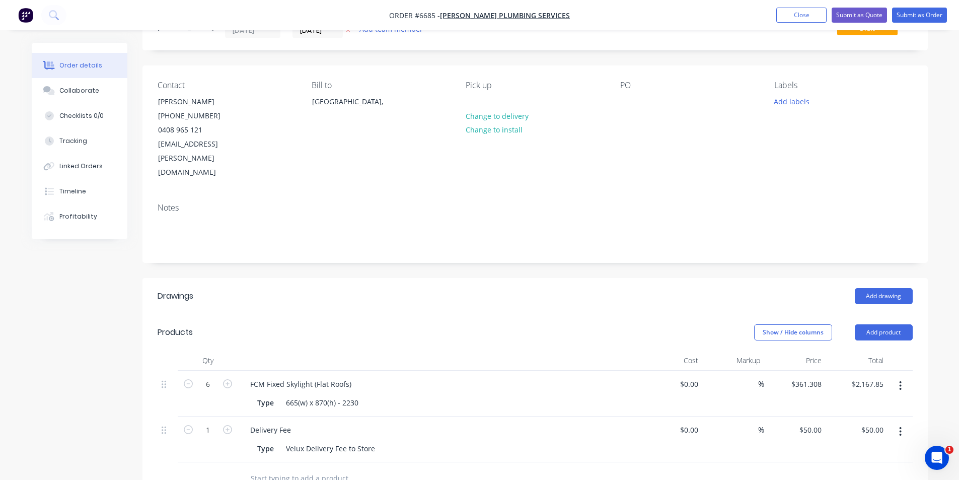
scroll to position [0, 0]
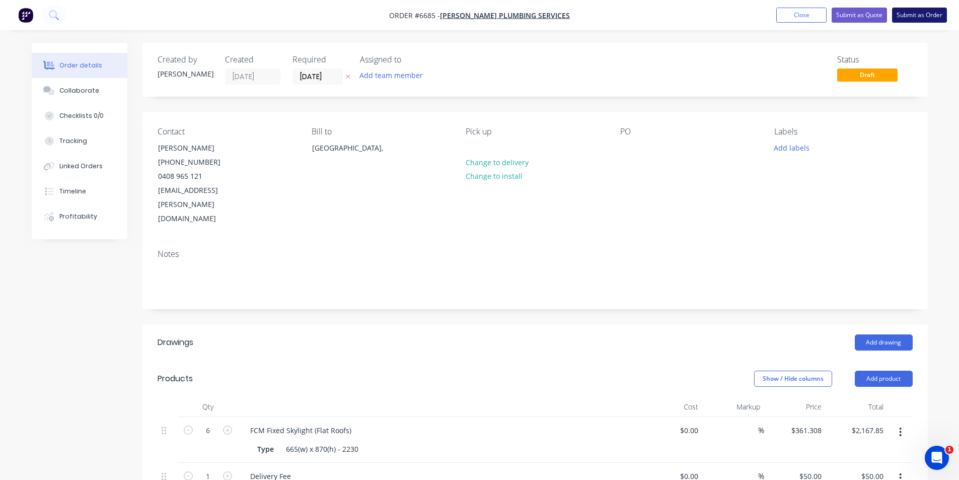
click at [922, 19] on button "Submit as Order" at bounding box center [919, 15] width 55 height 15
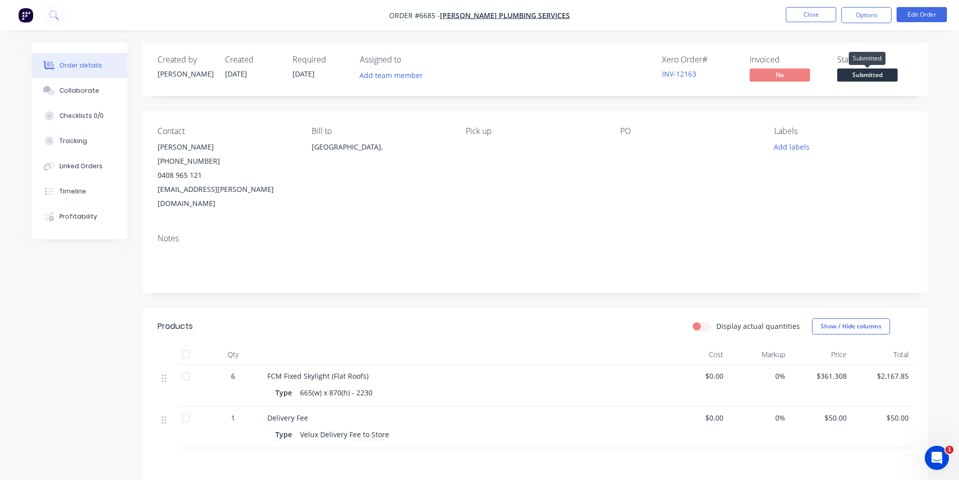
click at [893, 76] on span "Submitted" at bounding box center [867, 74] width 60 height 13
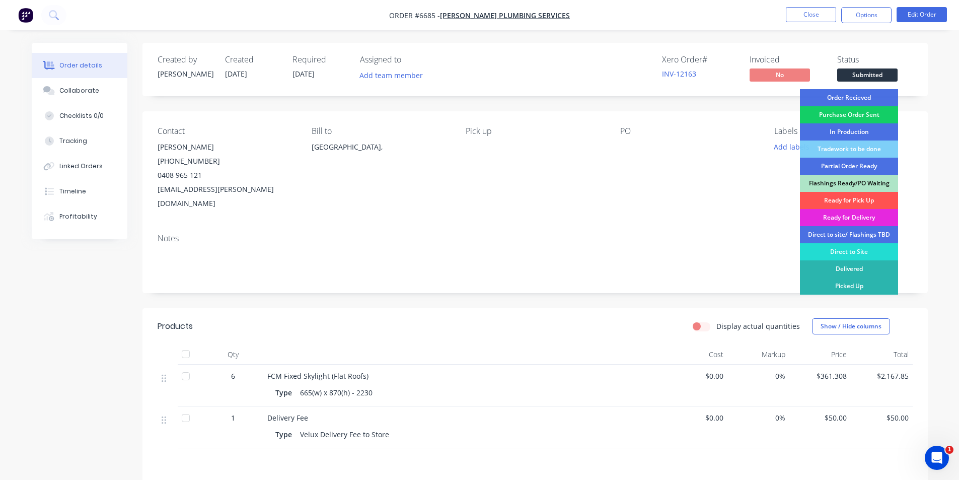
click at [889, 118] on div "Purchase Order Sent" at bounding box center [849, 114] width 98 height 17
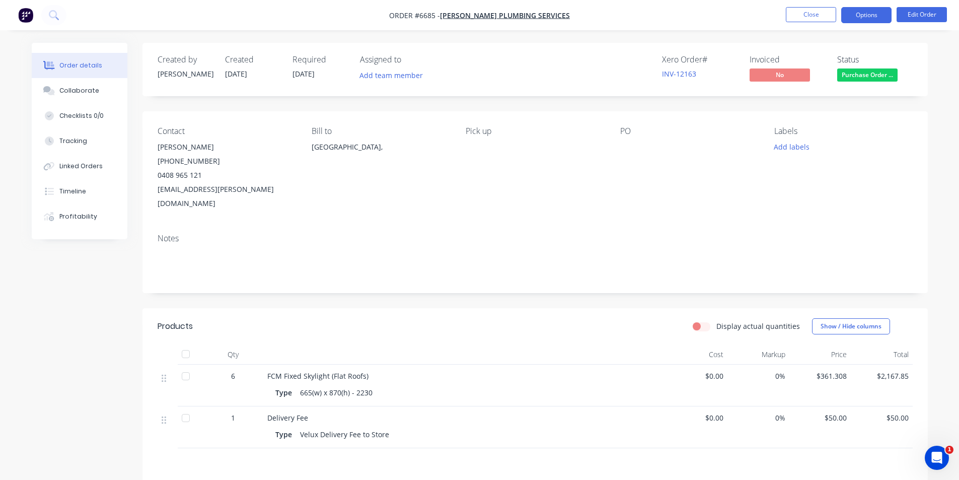
click at [869, 14] on button "Options" at bounding box center [866, 15] width 50 height 16
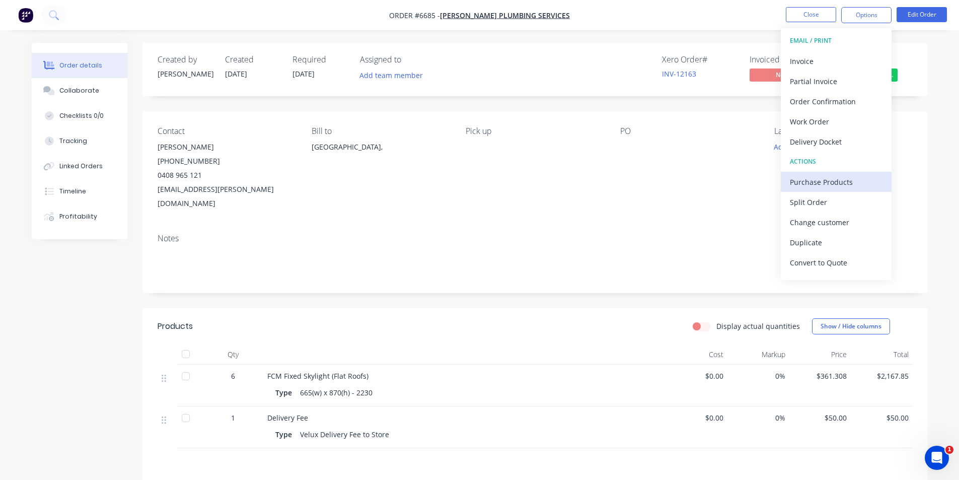
click at [850, 191] on button "Purchase Products" at bounding box center [836, 182] width 111 height 20
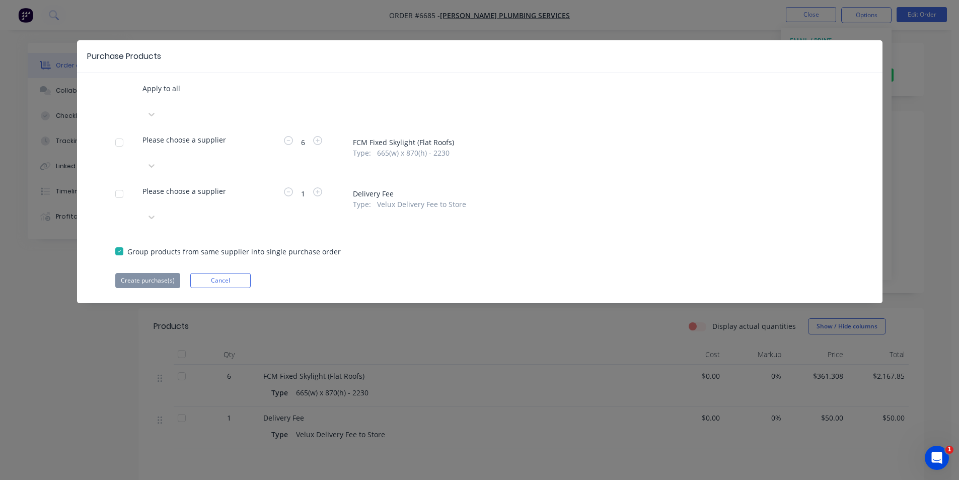
click at [144, 106] on div at bounding box center [143, 100] width 2 height 13
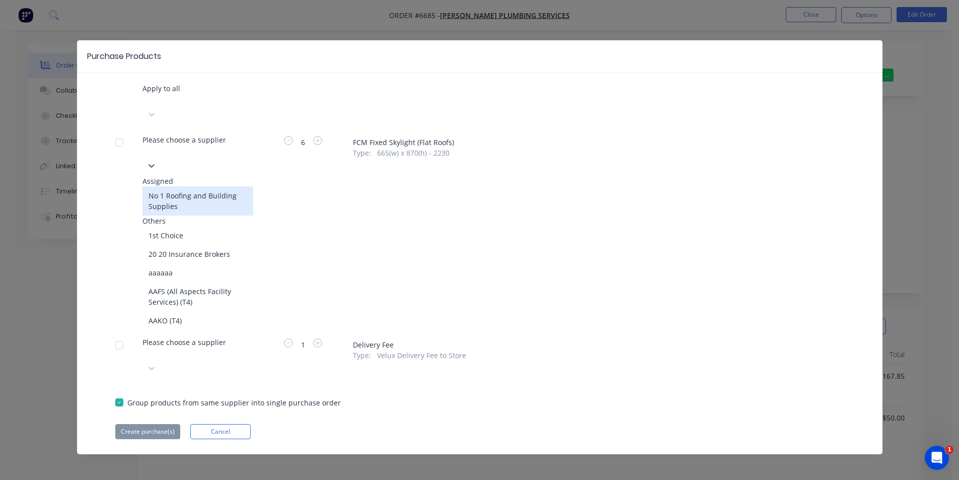
click at [191, 186] on div "No 1 Roofing and Building Supplies" at bounding box center [197, 200] width 111 height 29
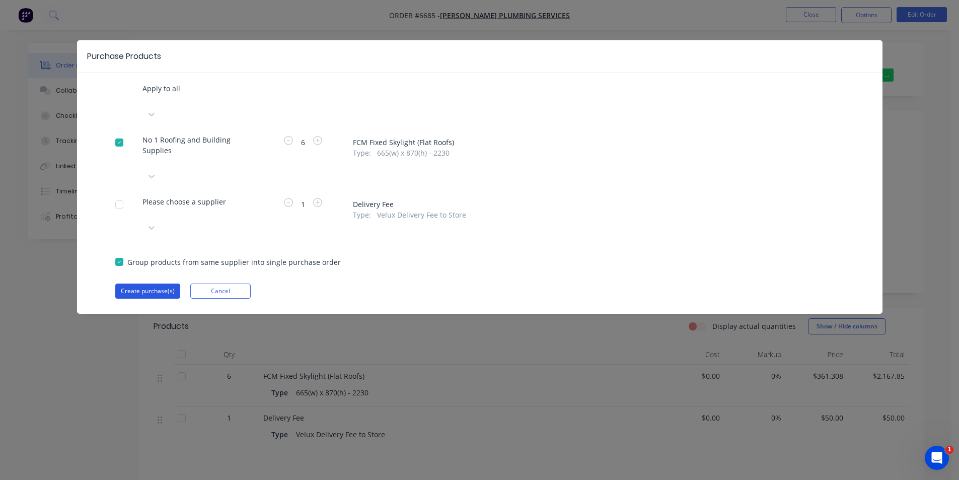
click at [168, 283] on button "Create purchase(s)" at bounding box center [147, 290] width 65 height 15
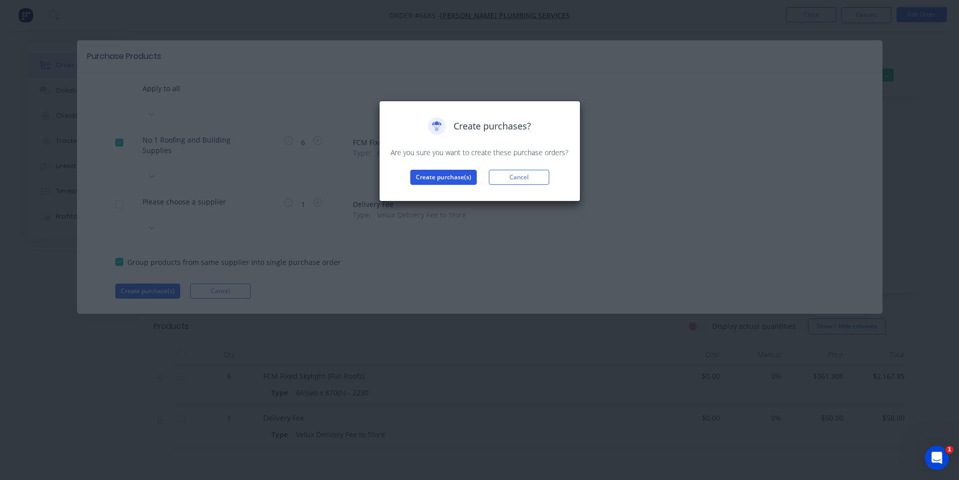
click at [432, 174] on button "Create purchase(s)" at bounding box center [443, 177] width 66 height 15
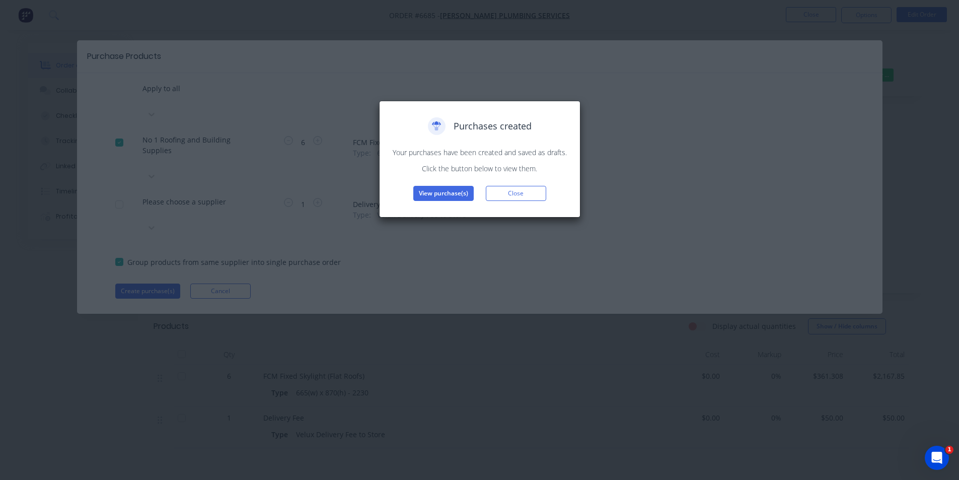
click at [444, 181] on div "Purchases created Your purchases have been created and saved as drafts. Click t…" at bounding box center [480, 159] width 180 height 84
click at [443, 191] on button "View purchase(s)" at bounding box center [443, 193] width 60 height 15
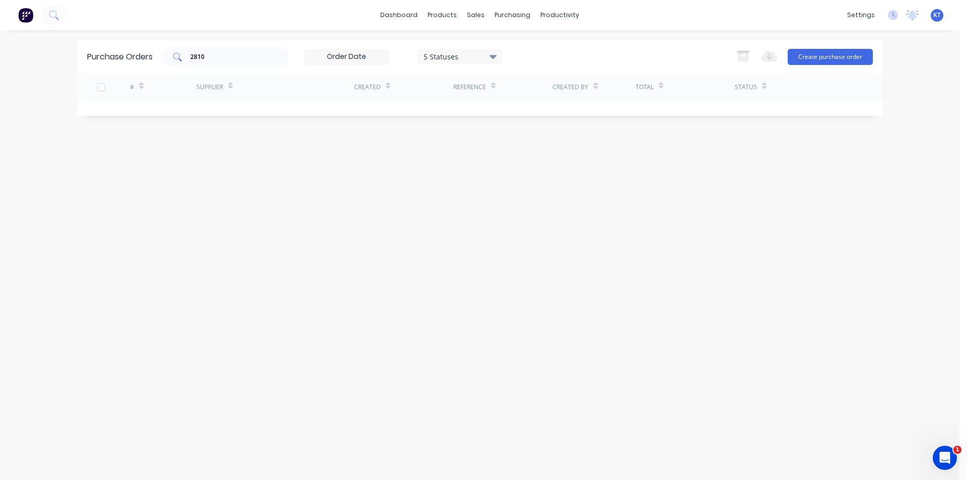
click at [231, 58] on input "2810" at bounding box center [231, 57] width 84 height 10
drag, startPoint x: 231, startPoint y: 58, endPoint x: 238, endPoint y: 57, distance: 7.6
click at [231, 58] on input "2810" at bounding box center [231, 57] width 84 height 10
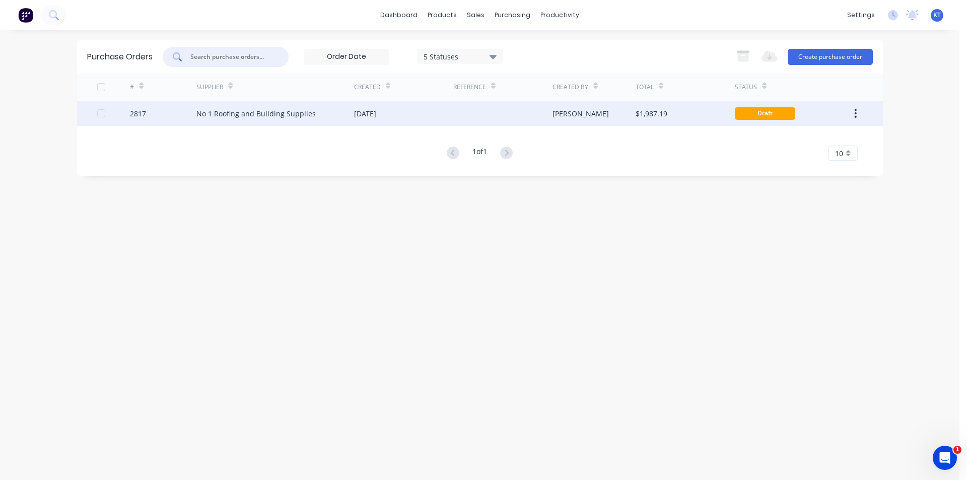
click at [543, 108] on div at bounding box center [502, 113] width 99 height 25
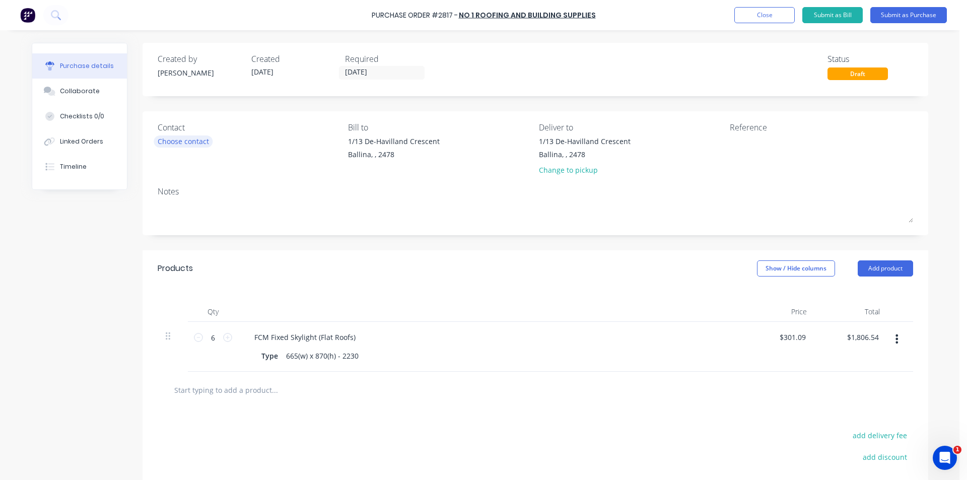
click at [175, 147] on div "Choose contact" at bounding box center [183, 141] width 51 height 11
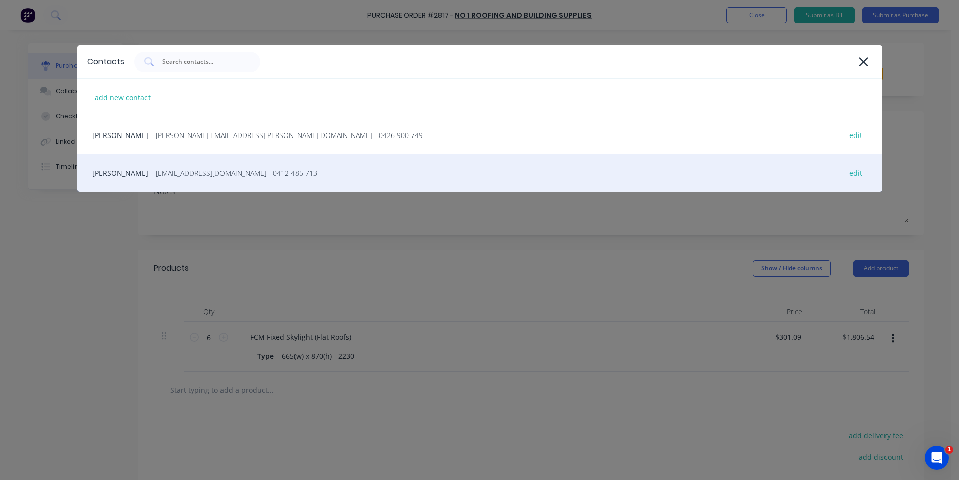
click at [180, 171] on span "- [EMAIL_ADDRESS][DOMAIN_NAME] - 0412 485 713" at bounding box center [234, 173] width 166 height 11
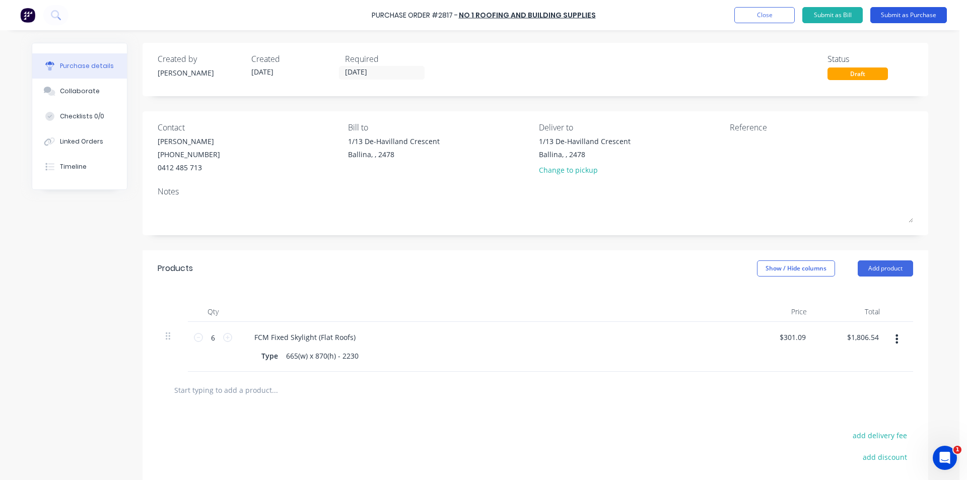
click at [898, 15] on button "Submit as Purchase" at bounding box center [908, 15] width 77 height 16
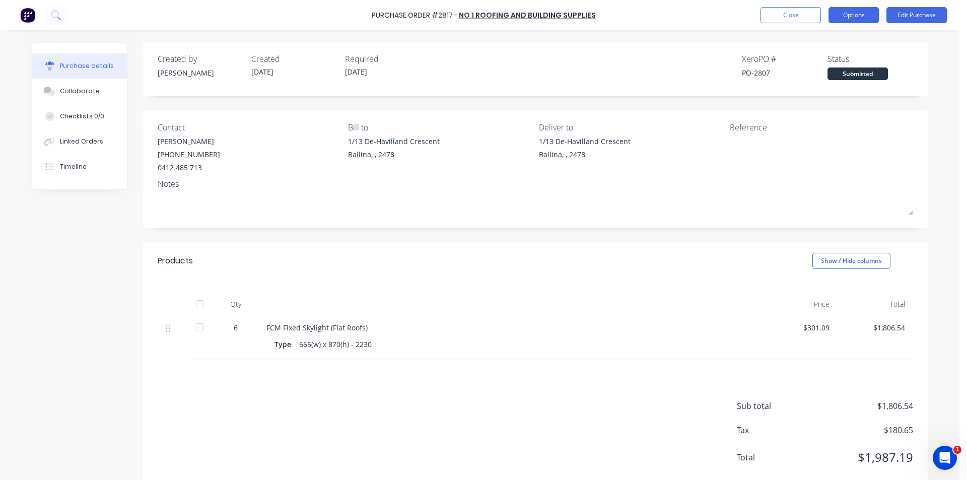
click at [859, 16] on button "Options" at bounding box center [853, 15] width 50 height 16
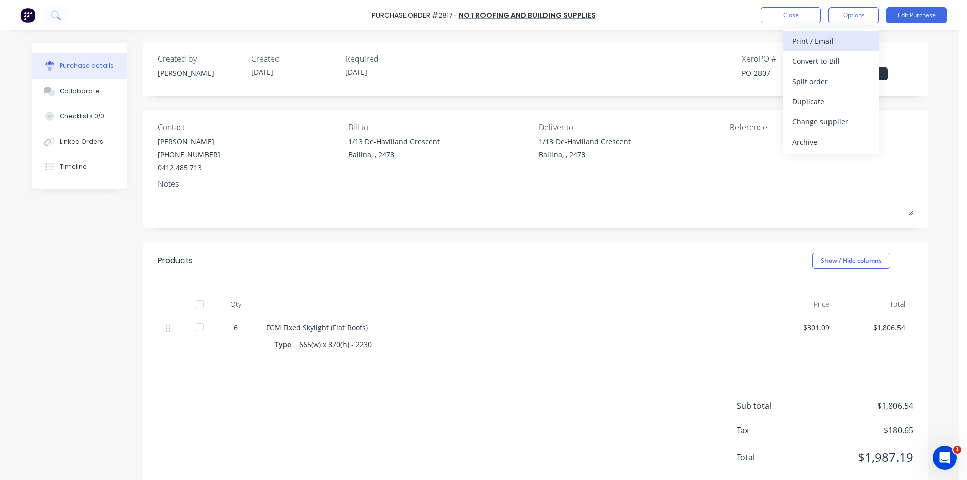
click at [849, 39] on div "Print / Email" at bounding box center [831, 41] width 78 height 15
click at [799, 81] on div "Without pricing" at bounding box center [831, 81] width 78 height 15
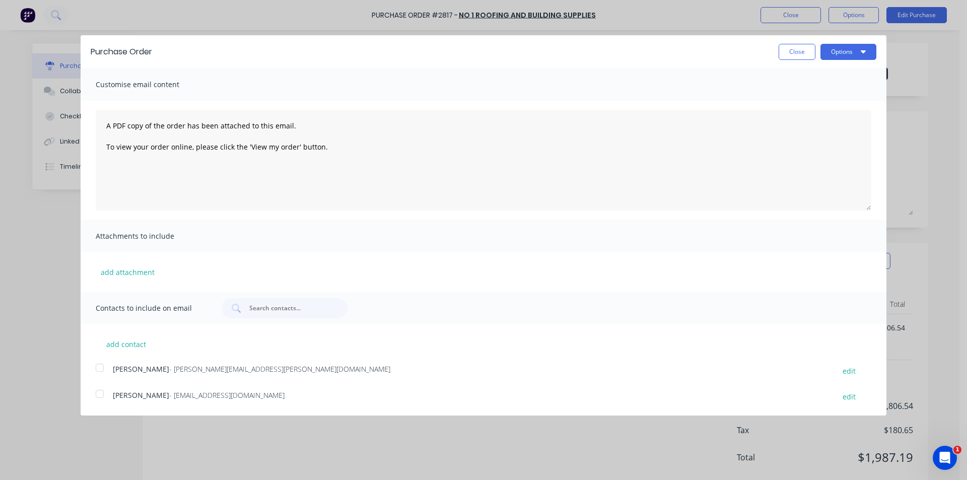
click at [103, 392] on div at bounding box center [100, 394] width 20 height 20
click at [861, 53] on icon "button" at bounding box center [862, 51] width 5 height 8
click at [848, 102] on div "Email" at bounding box center [828, 97] width 78 height 15
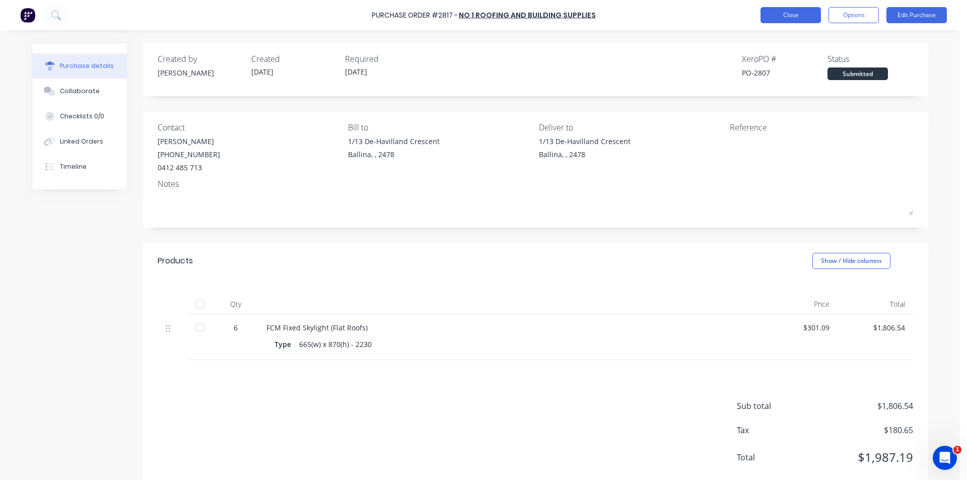
click at [802, 8] on button "Close" at bounding box center [790, 15] width 60 height 16
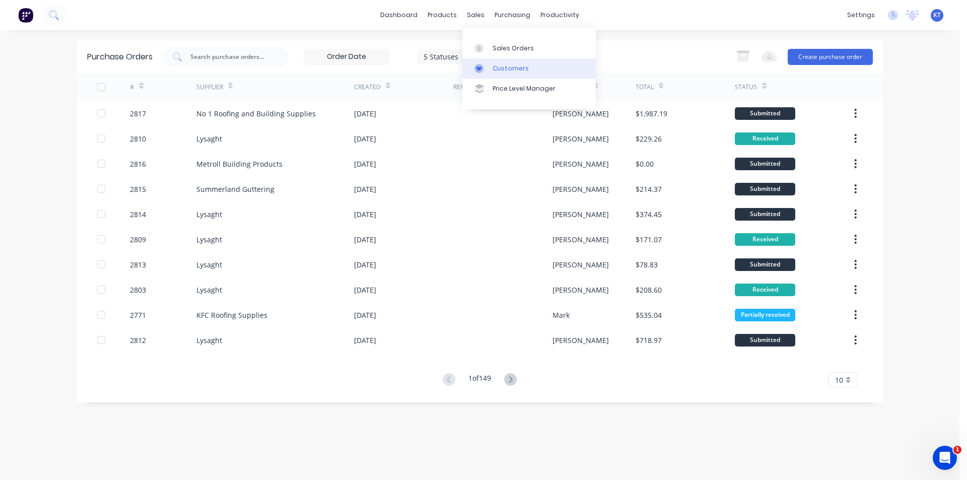
click at [536, 73] on link "Customers" at bounding box center [528, 68] width 133 height 20
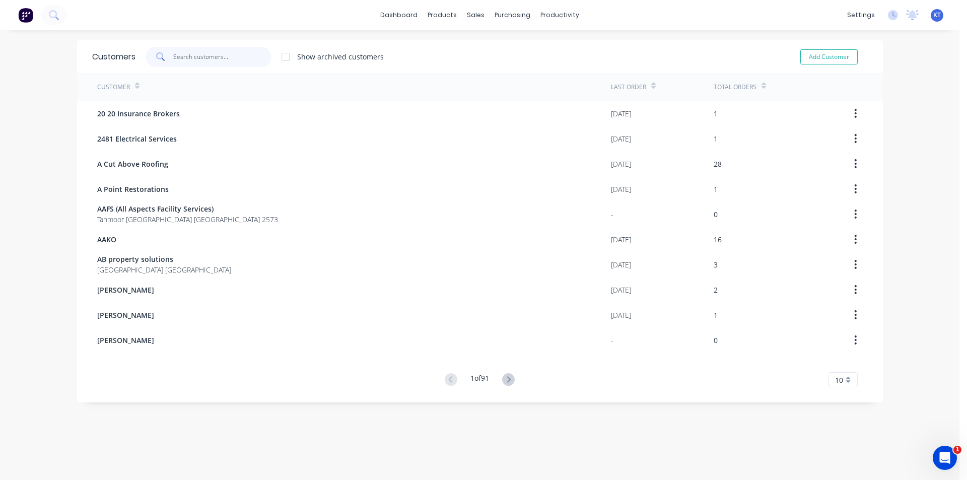
click at [253, 63] on input "text" at bounding box center [222, 57] width 98 height 20
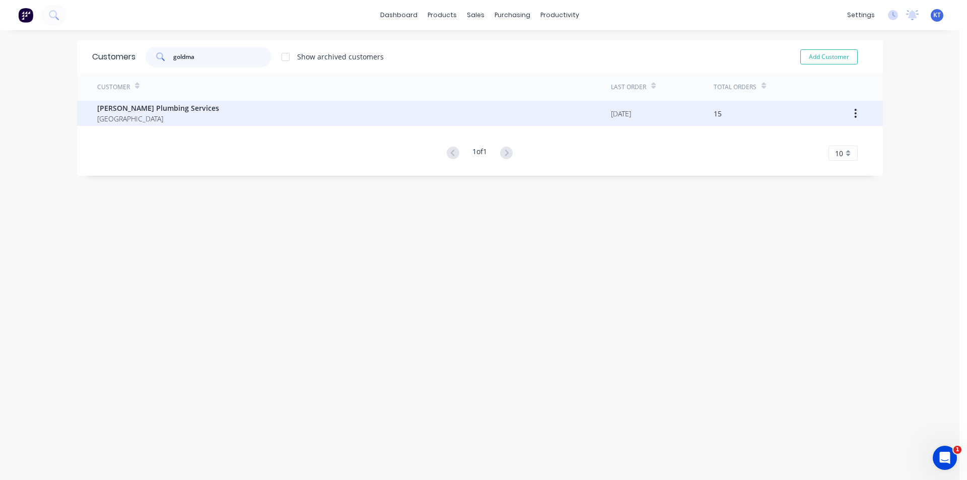
type input "goldma"
click at [292, 124] on div "[PERSON_NAME] Plumbing Services [GEOGRAPHIC_DATA]" at bounding box center [354, 113] width 514 height 25
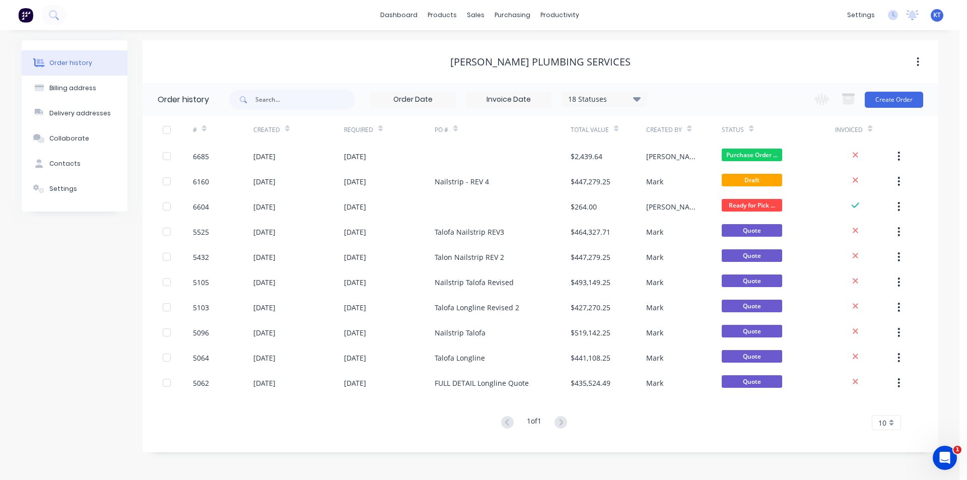
click at [635, 97] on icon at bounding box center [636, 99] width 8 height 5
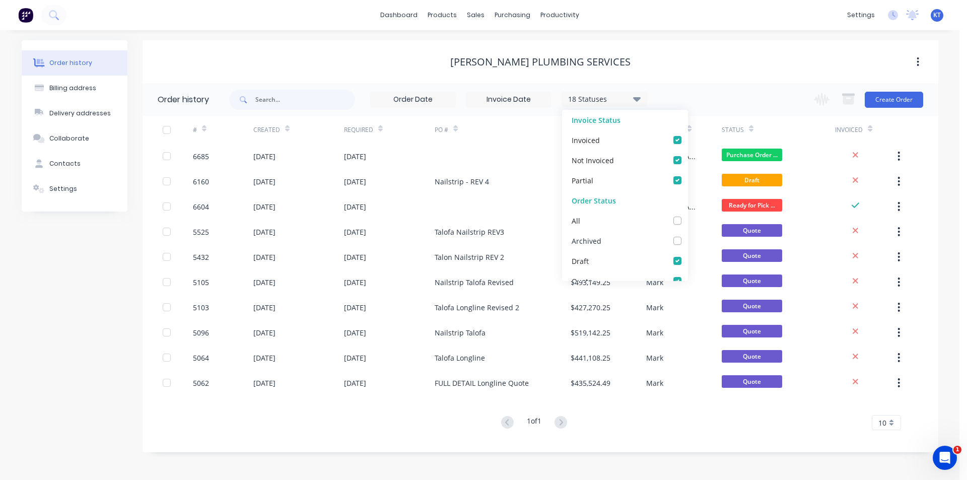
click at [674, 241] on div "Archived" at bounding box center [625, 241] width 126 height 20
click at [687, 235] on label at bounding box center [687, 235] width 0 height 0
click at [687, 238] on input "checkbox" at bounding box center [691, 240] width 8 height 10
checkbox input "true"
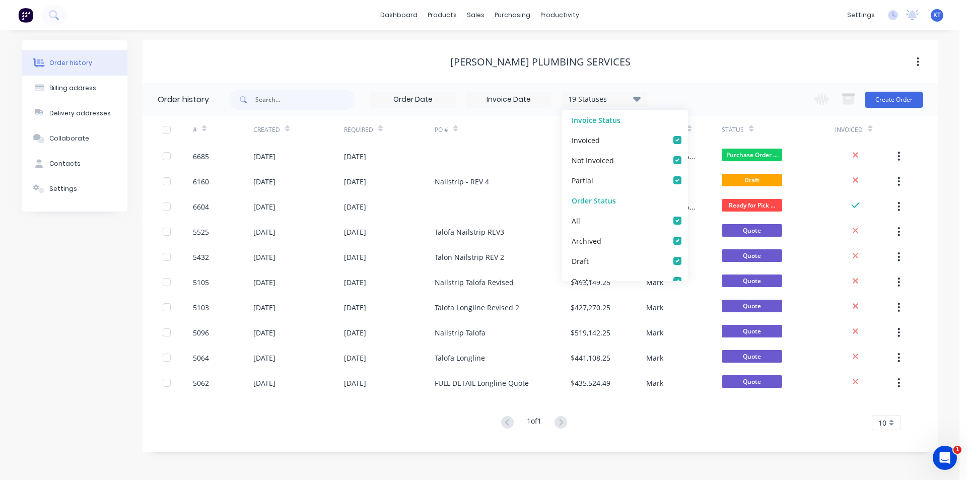
click at [672, 453] on div "Order history Billing address Delivery addresses Collaborate Contacts Settings …" at bounding box center [479, 255] width 959 height 450
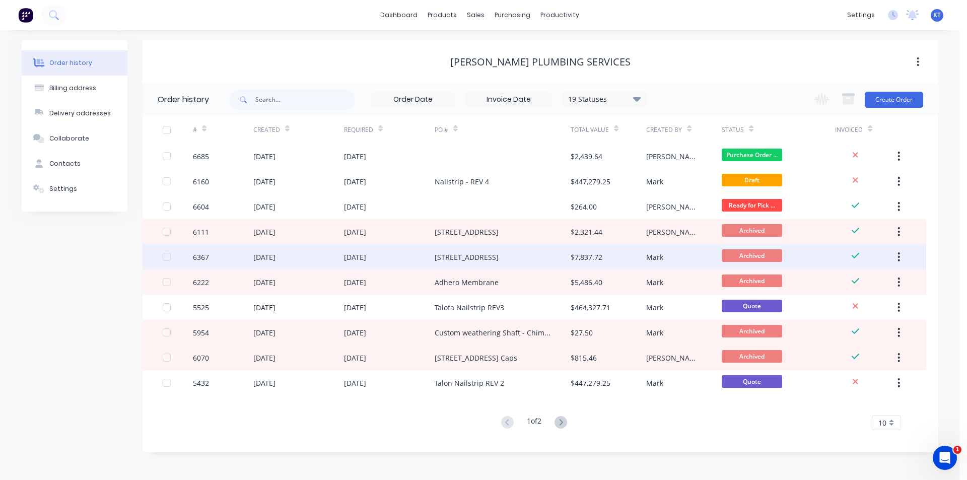
click at [531, 259] on div "[STREET_ADDRESS]" at bounding box center [503, 256] width 136 height 25
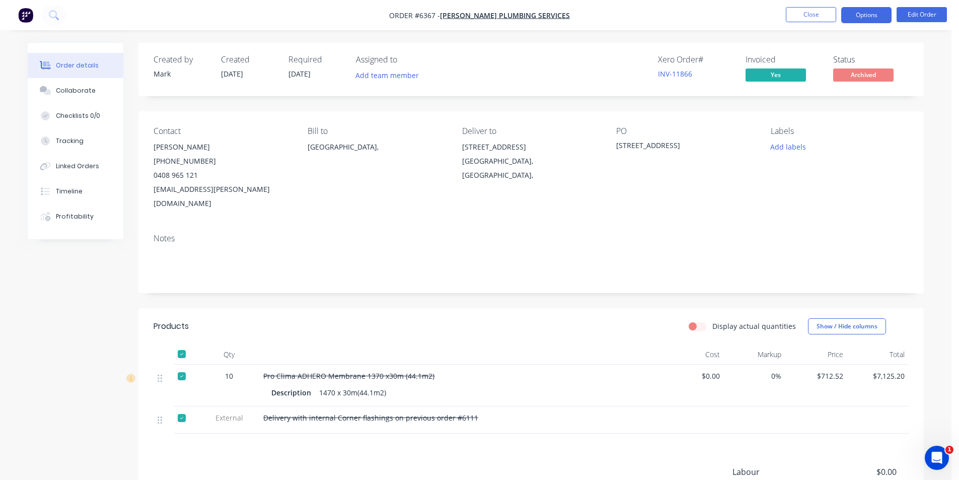
click at [879, 15] on button "Options" at bounding box center [866, 15] width 50 height 16
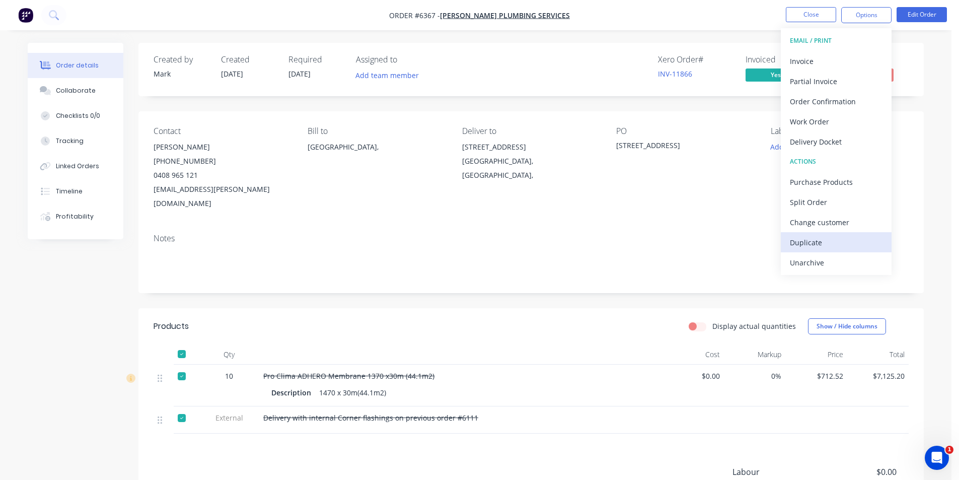
click at [832, 247] on div "Duplicate" at bounding box center [836, 242] width 93 height 15
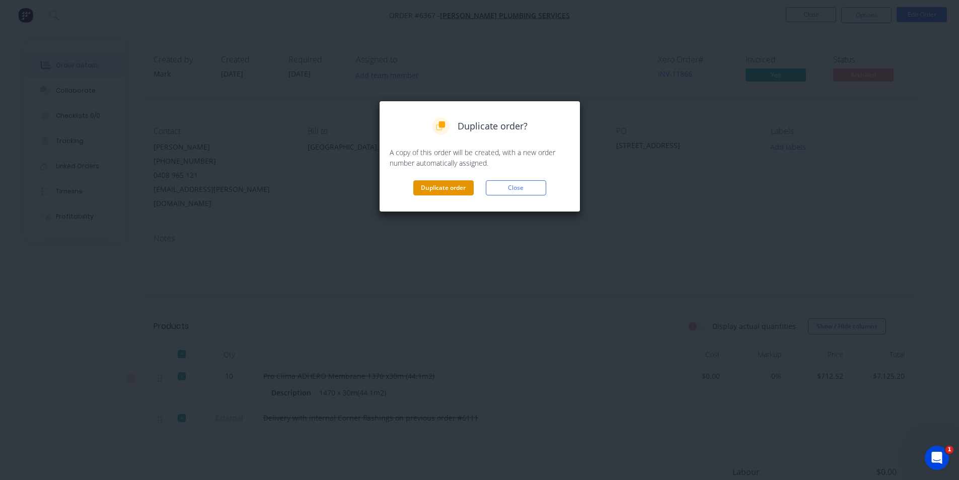
click at [454, 194] on button "Duplicate order" at bounding box center [443, 187] width 60 height 15
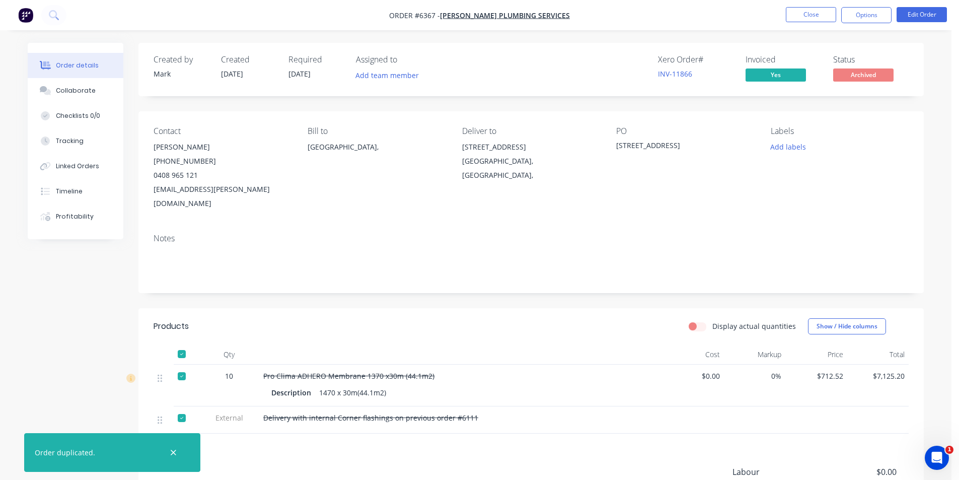
scroll to position [50, 0]
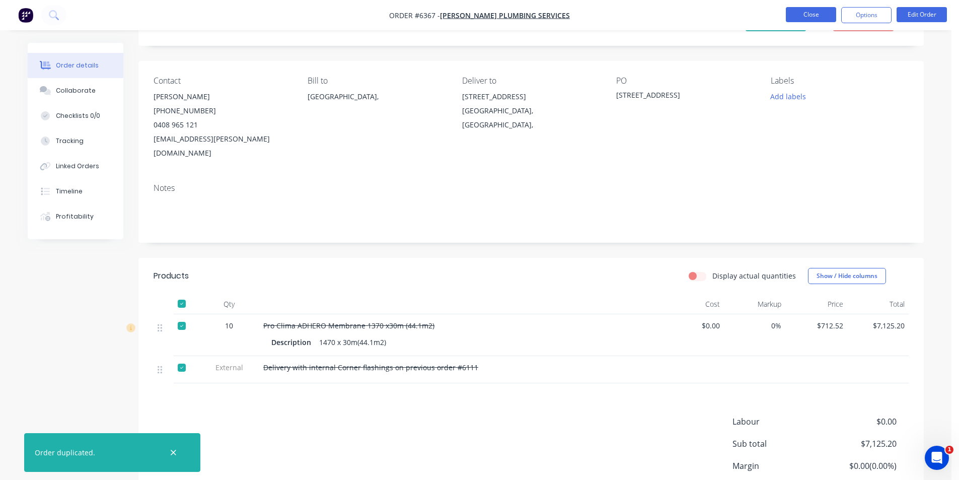
click at [799, 14] on button "Close" at bounding box center [811, 14] width 50 height 15
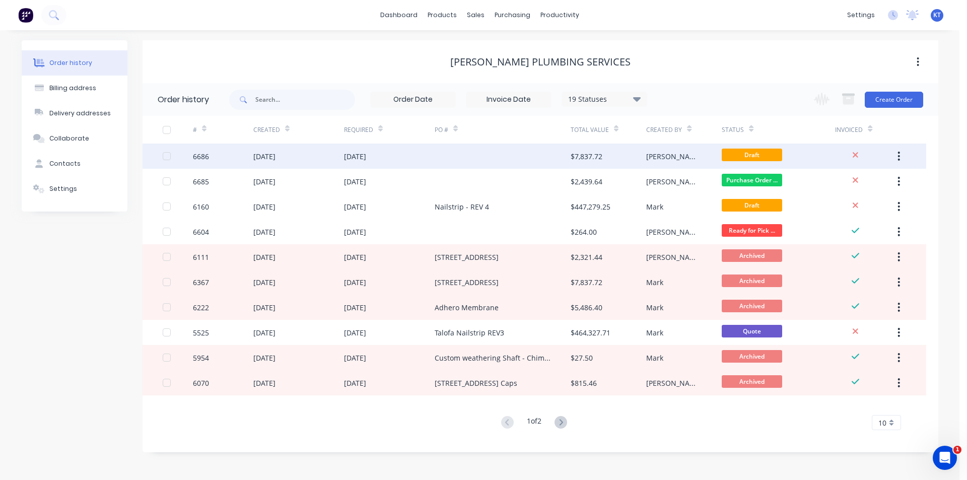
click at [360, 161] on div "[DATE]" at bounding box center [355, 156] width 22 height 11
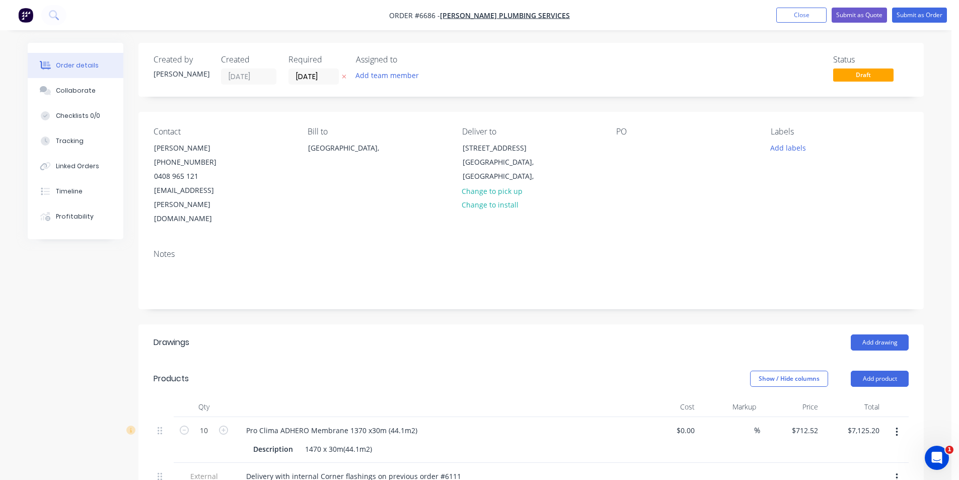
click at [612, 146] on div "Contact [PERSON_NAME] [PHONE_NUMBER] [EMAIL_ADDRESS][PERSON_NAME][DOMAIN_NAME] …" at bounding box center [530, 176] width 785 height 129
click at [626, 146] on div at bounding box center [624, 147] width 16 height 15
click at [919, 18] on button "Submit as Order" at bounding box center [919, 15] width 55 height 15
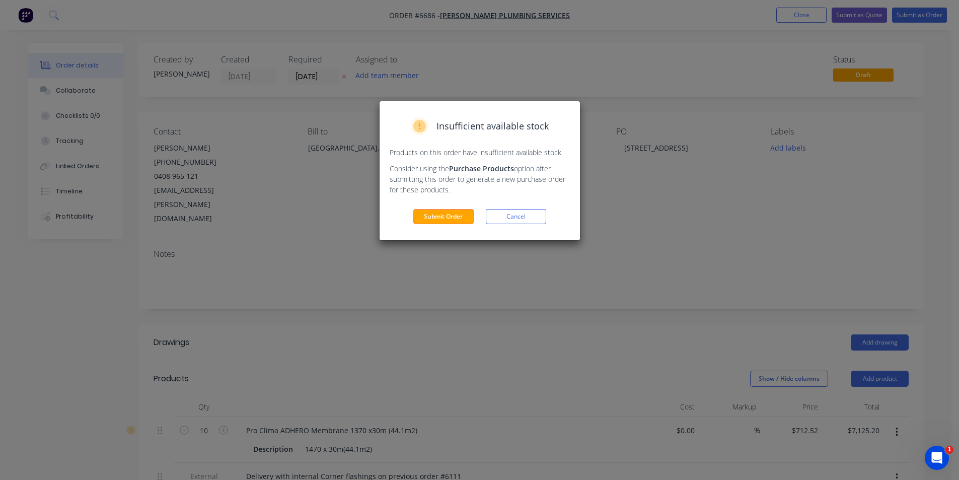
click at [449, 225] on div "Insufficient available stock Products on this order have insufficient available…" at bounding box center [480, 170] width 200 height 139
click at [422, 220] on button "Submit Order" at bounding box center [443, 216] width 60 height 15
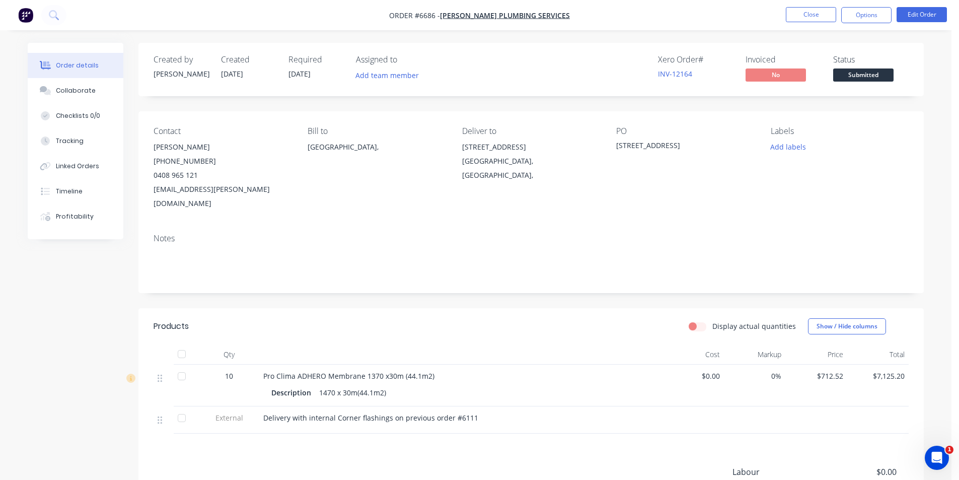
click at [877, 75] on span "Submitted" at bounding box center [863, 74] width 60 height 13
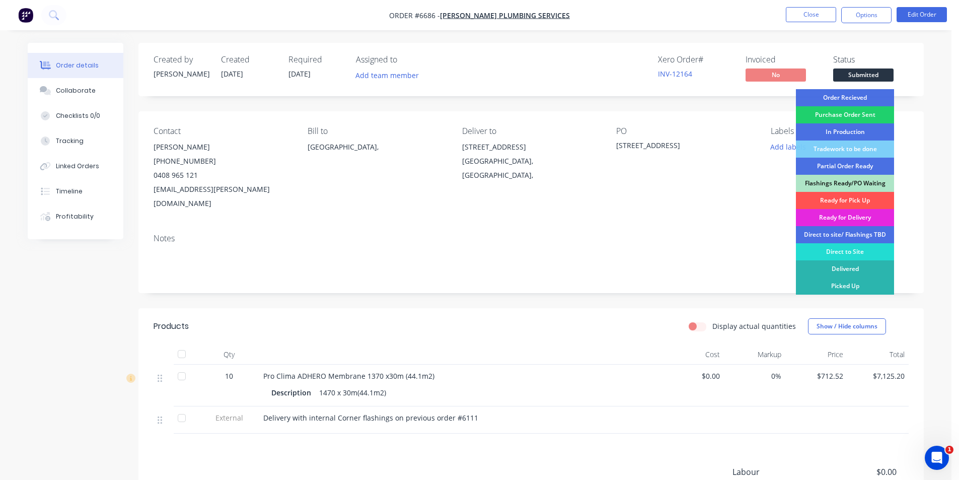
drag, startPoint x: 865, startPoint y: 204, endPoint x: 964, endPoint y: 188, distance: 100.5
click at [865, 204] on div "Ready for Pick Up" at bounding box center [845, 200] width 98 height 17
